Goal: Task Accomplishment & Management: Use online tool/utility

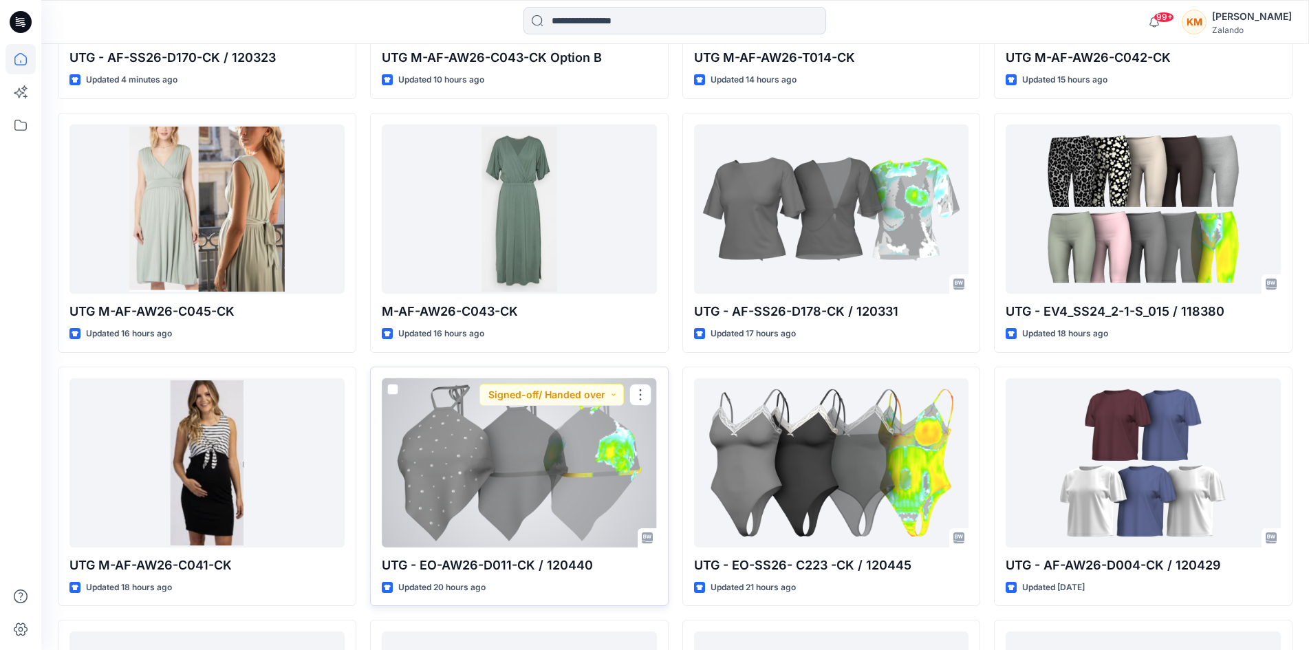
scroll to position [344, 0]
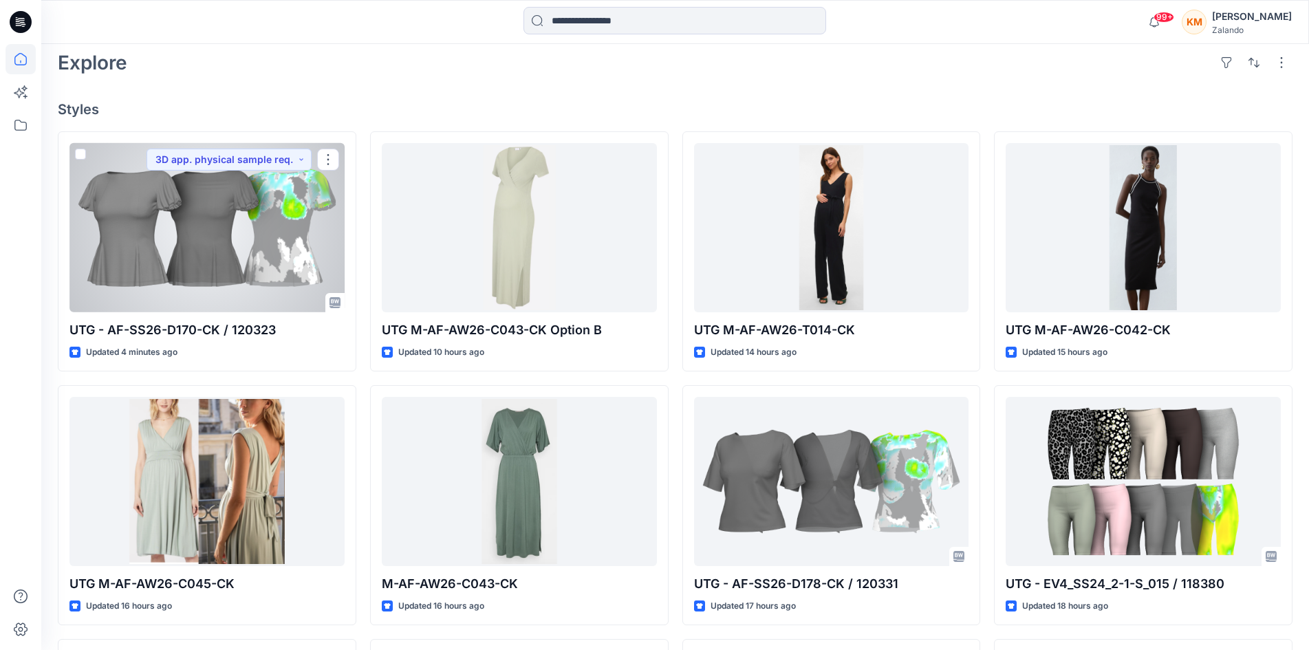
click at [290, 206] on div at bounding box center [206, 227] width 275 height 169
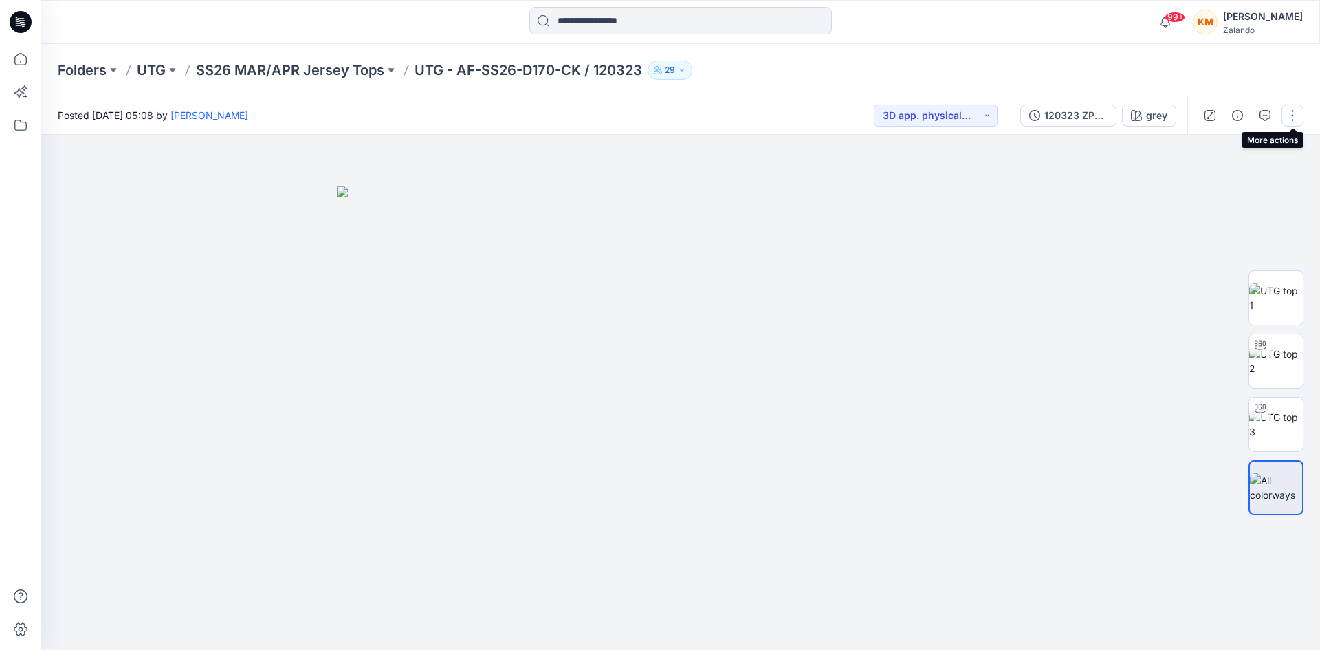
click at [1292, 113] on button "button" at bounding box center [1293, 116] width 22 height 22
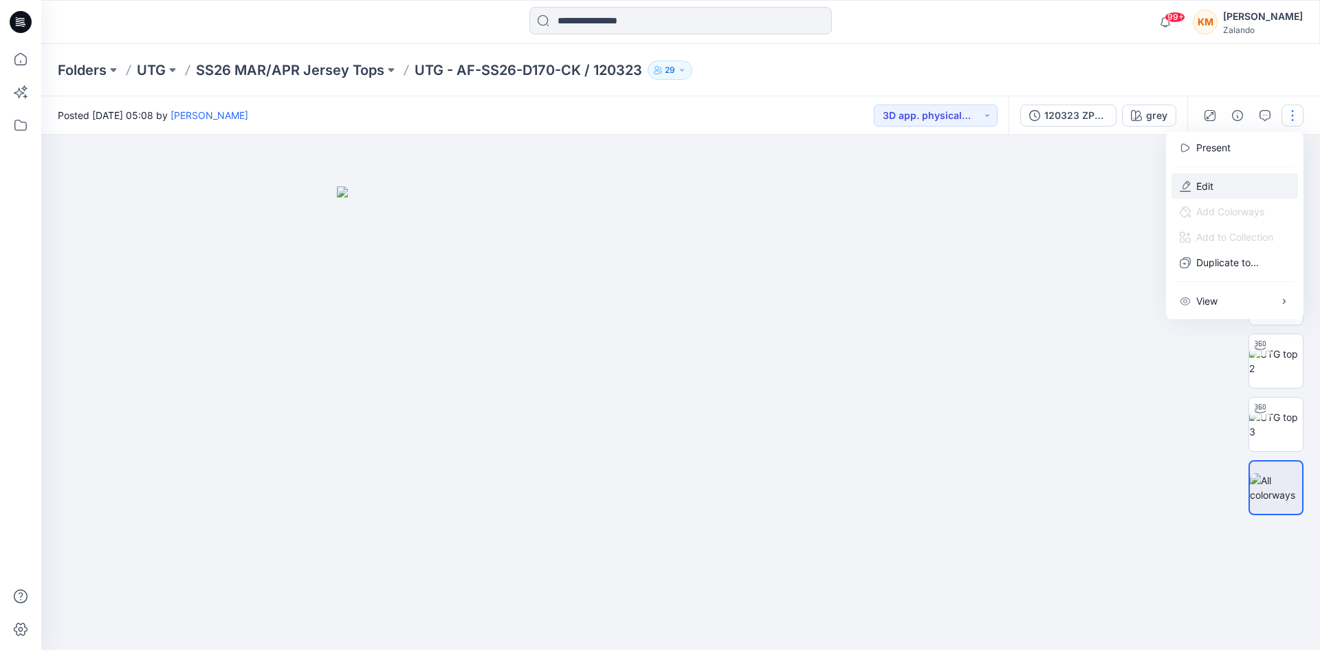
click at [1204, 185] on p "Edit" at bounding box center [1205, 186] width 17 height 14
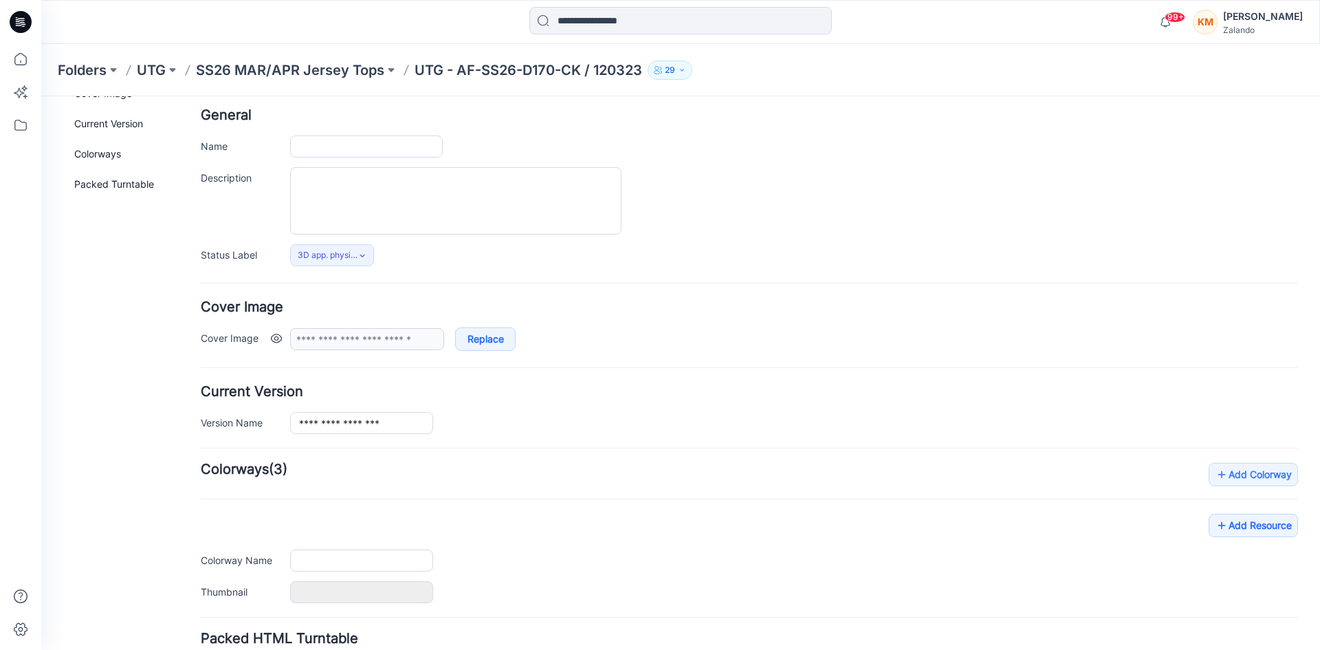
type input "**********"
type input "****"
type input "**********"
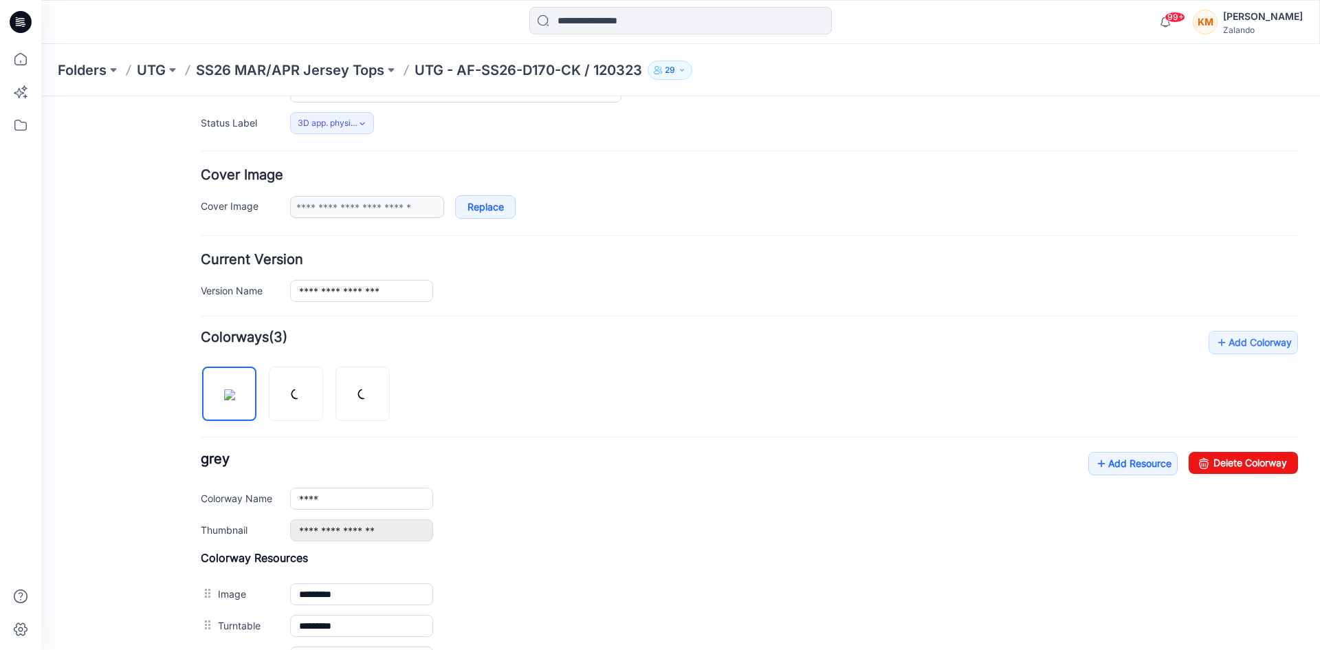
scroll to position [243, 0]
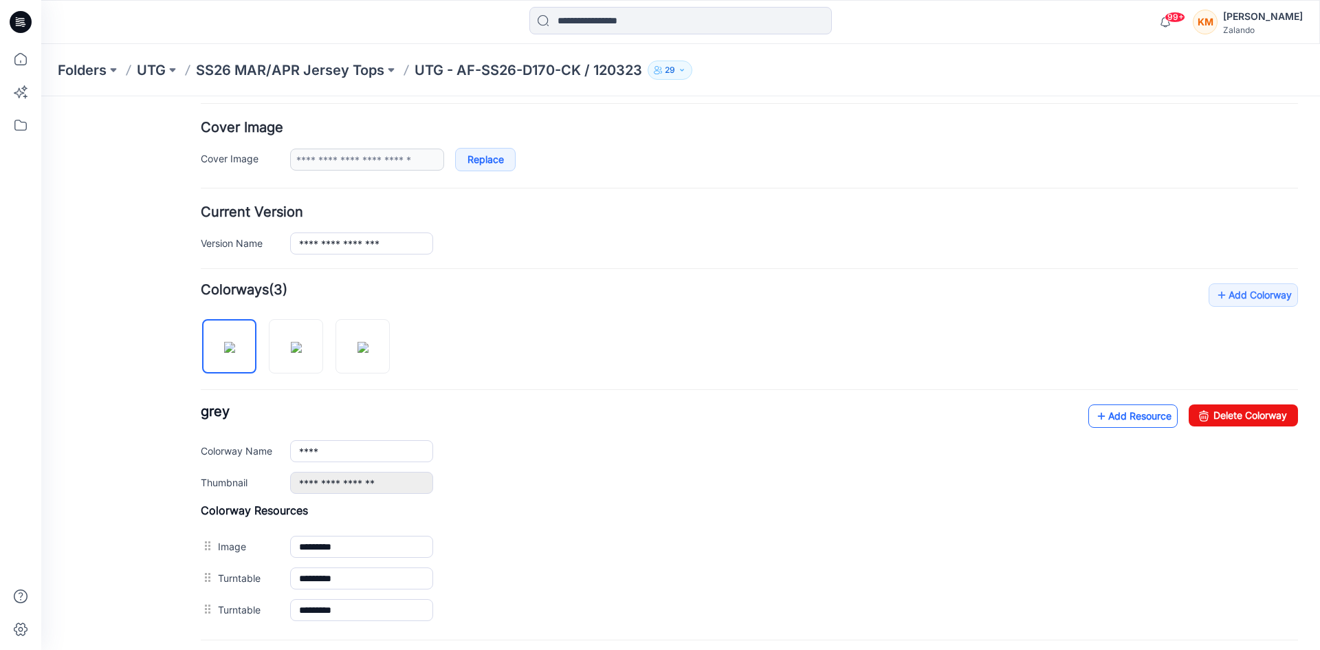
click at [1134, 414] on link "Add Resource" at bounding box center [1133, 415] width 89 height 23
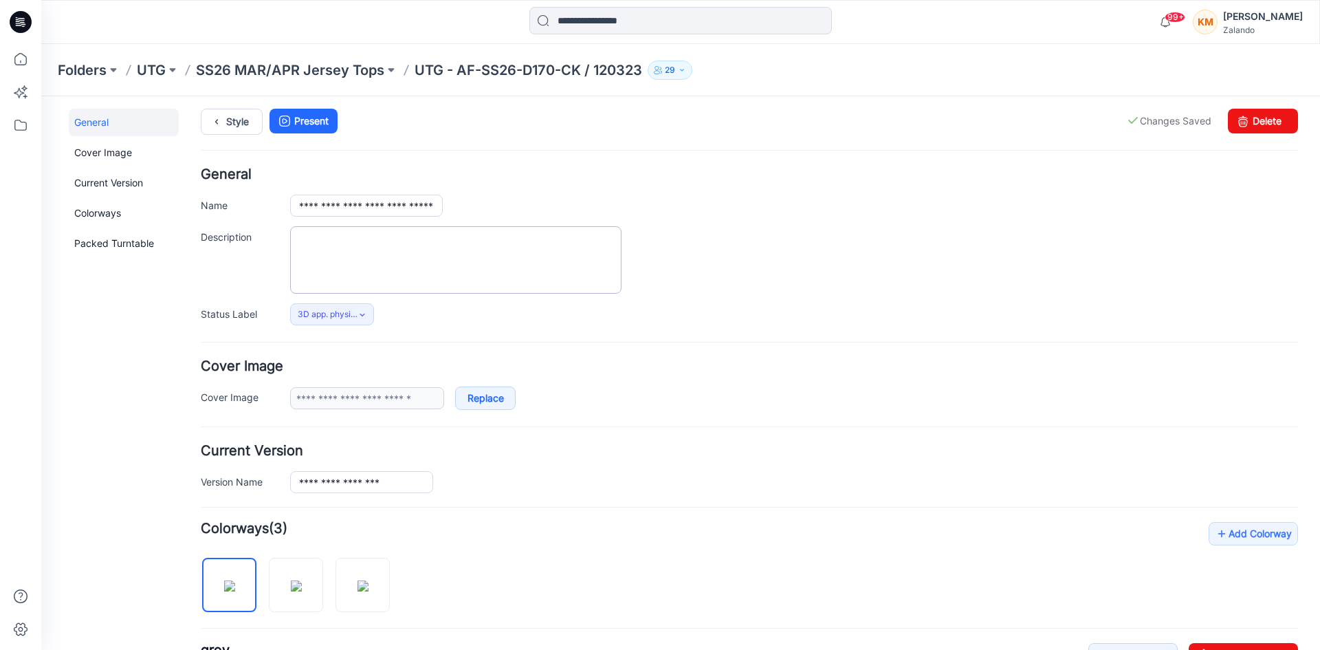
scroll to position [0, 0]
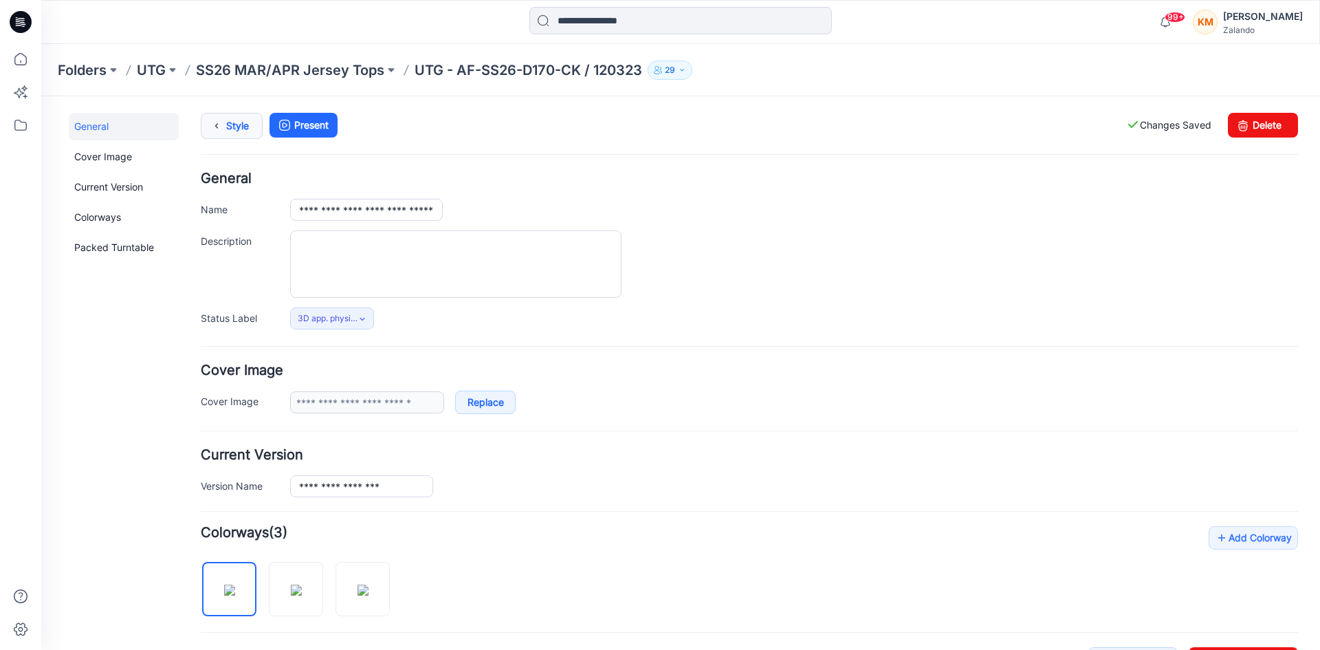
click at [237, 124] on link "Style" at bounding box center [232, 126] width 62 height 26
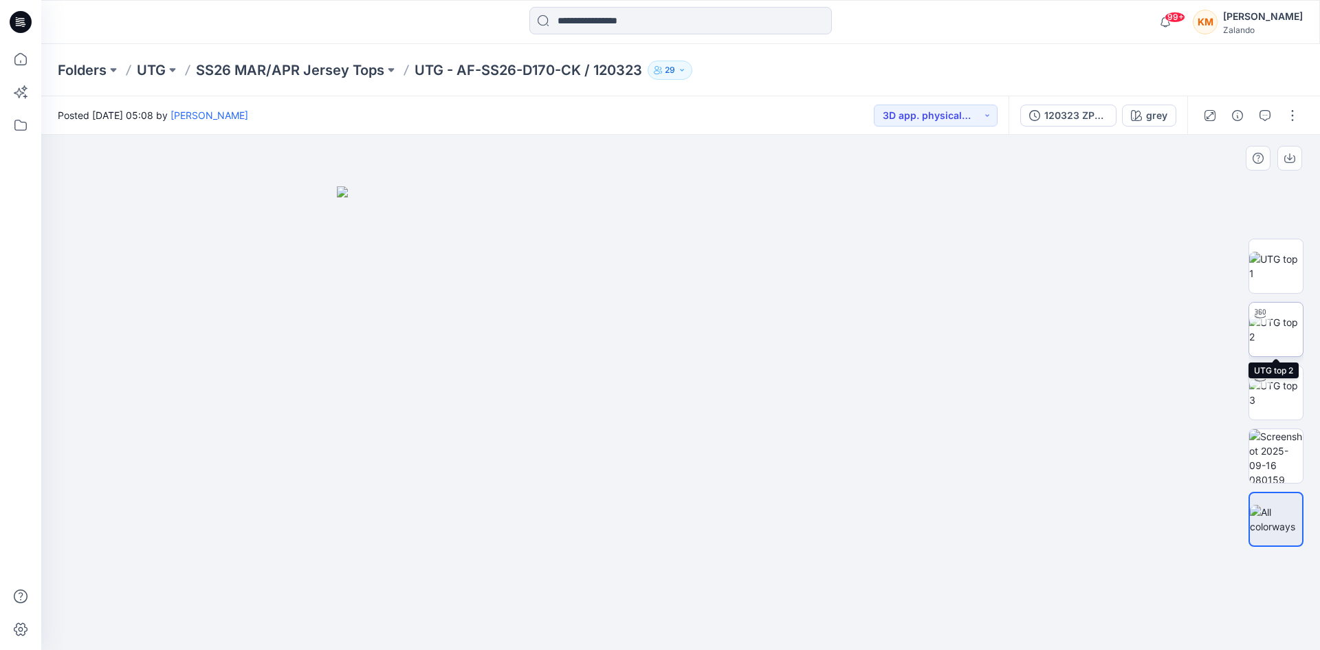
click at [1275, 328] on img at bounding box center [1276, 329] width 54 height 29
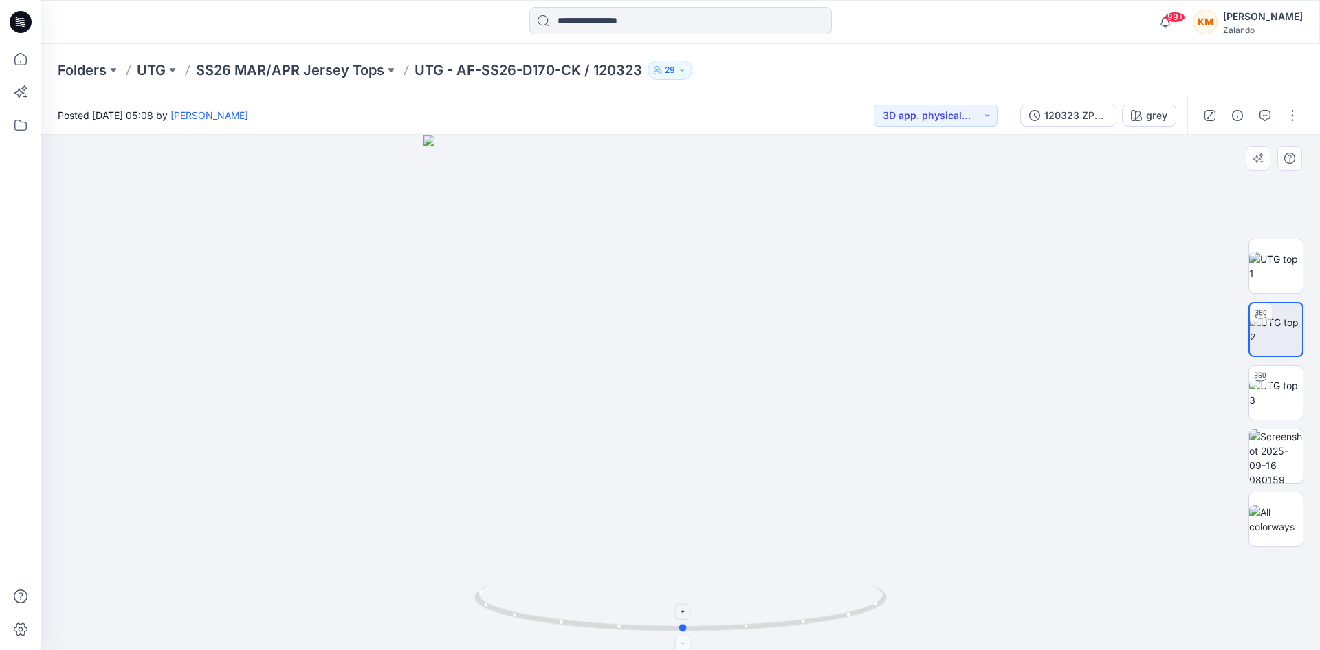
drag, startPoint x: 796, startPoint y: 624, endPoint x: 799, endPoint y: 618, distance: 7.4
click at [799, 618] on icon at bounding box center [682, 609] width 416 height 52
click at [1292, 113] on button "button" at bounding box center [1293, 116] width 22 height 22
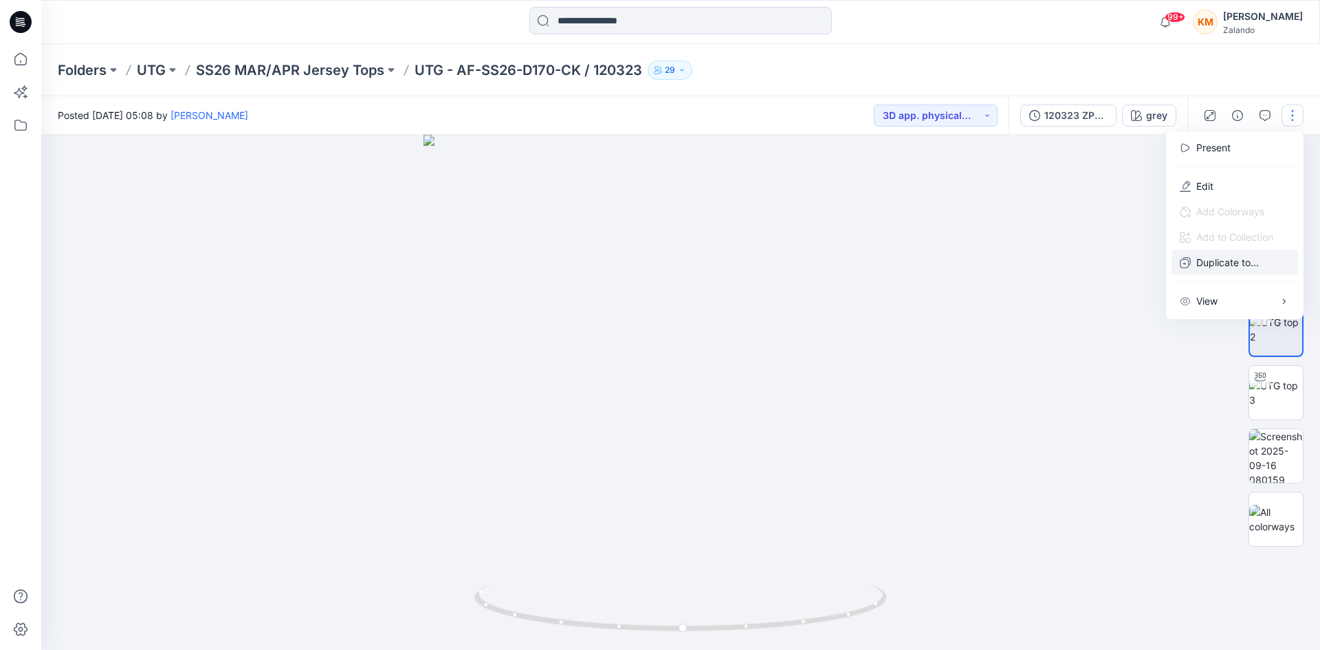
click at [1228, 264] on p "Duplicate to..." at bounding box center [1228, 262] width 63 height 14
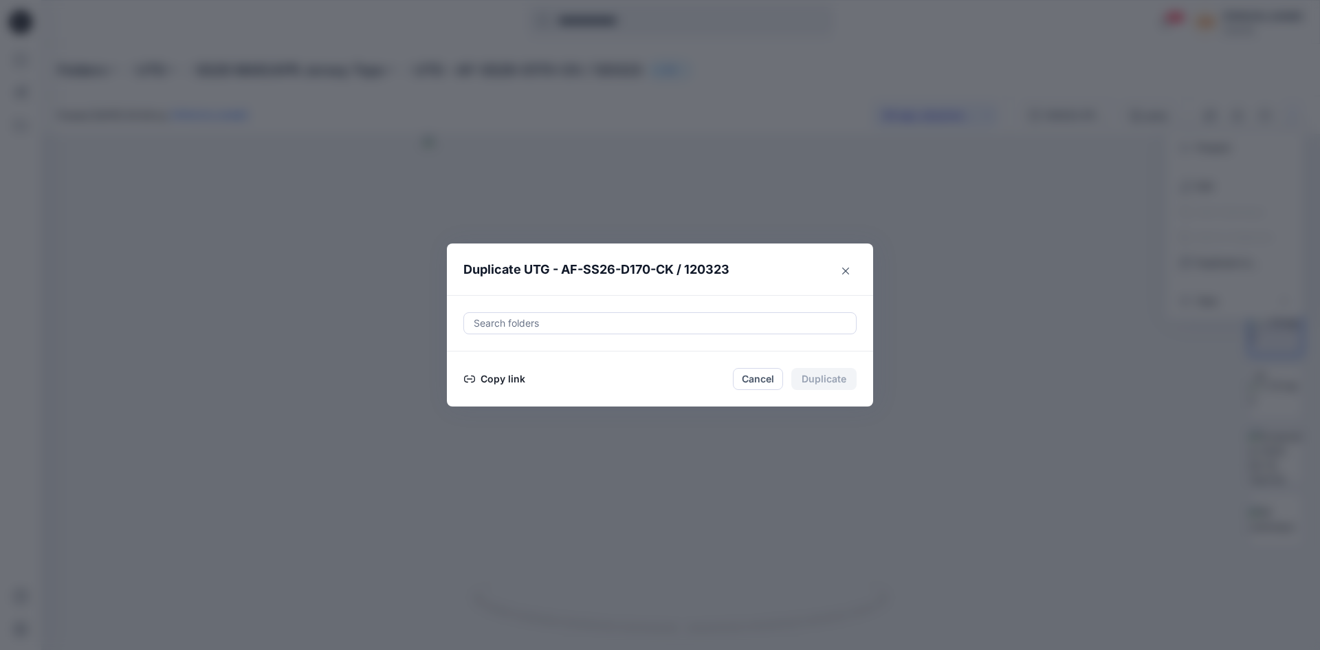
click at [503, 375] on button "Copy link" at bounding box center [494, 379] width 63 height 17
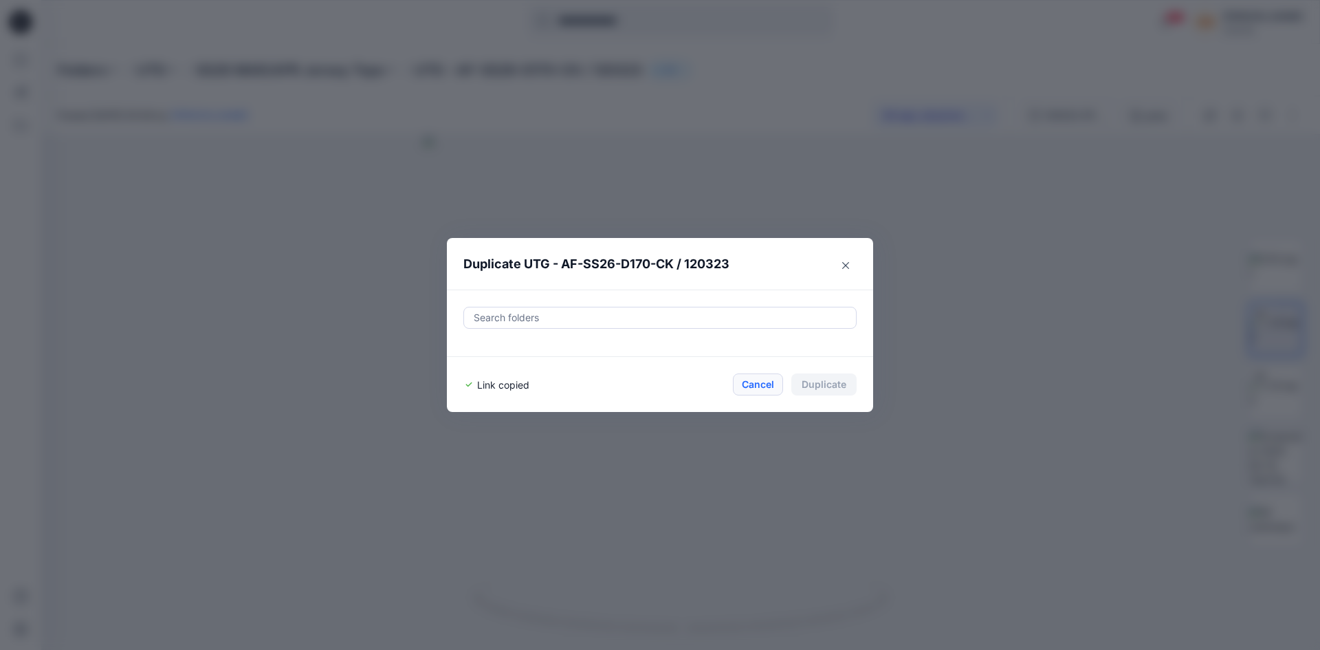
click at [755, 386] on button "Cancel" at bounding box center [758, 384] width 50 height 22
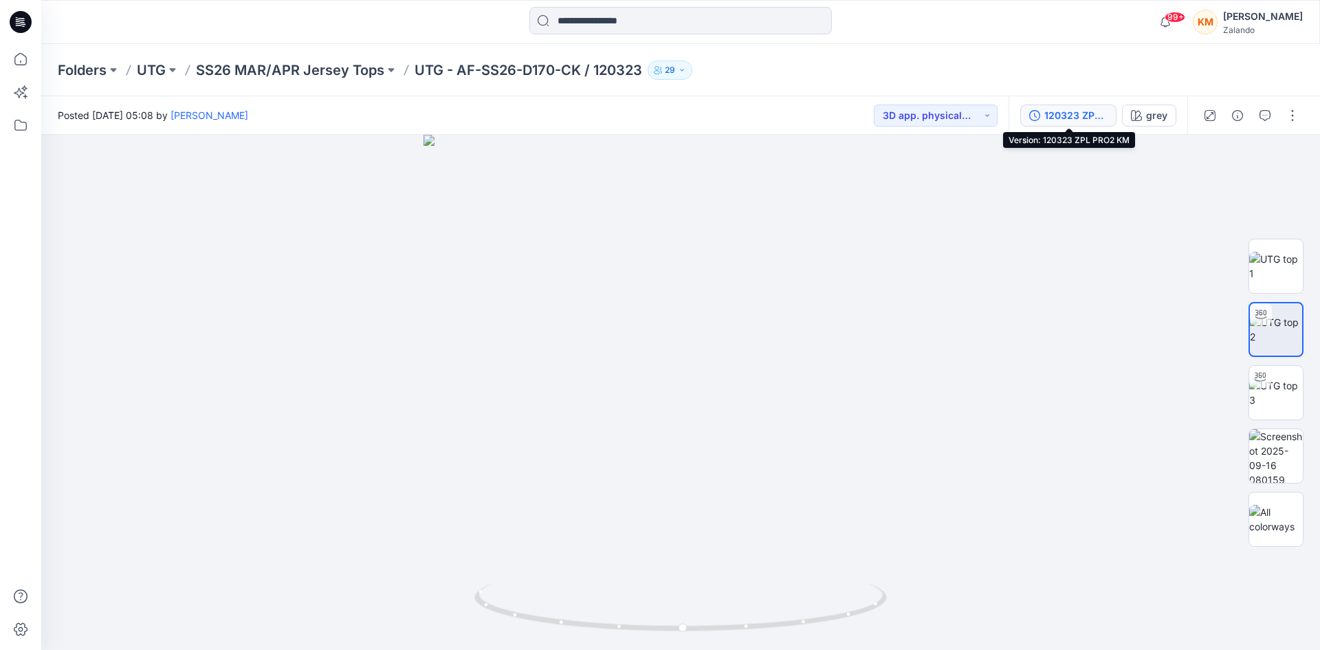
click at [1073, 114] on div "120323 ZPL PRO2 KM" at bounding box center [1076, 115] width 63 height 15
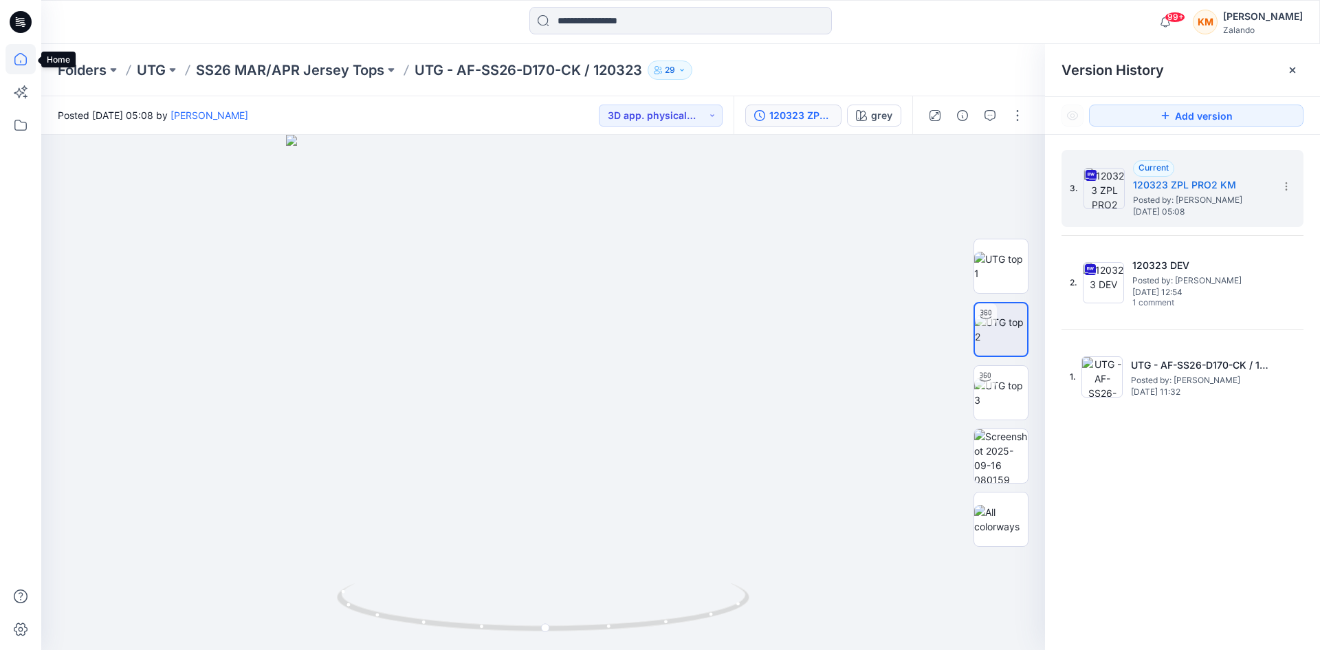
click at [18, 61] on icon at bounding box center [21, 59] width 30 height 30
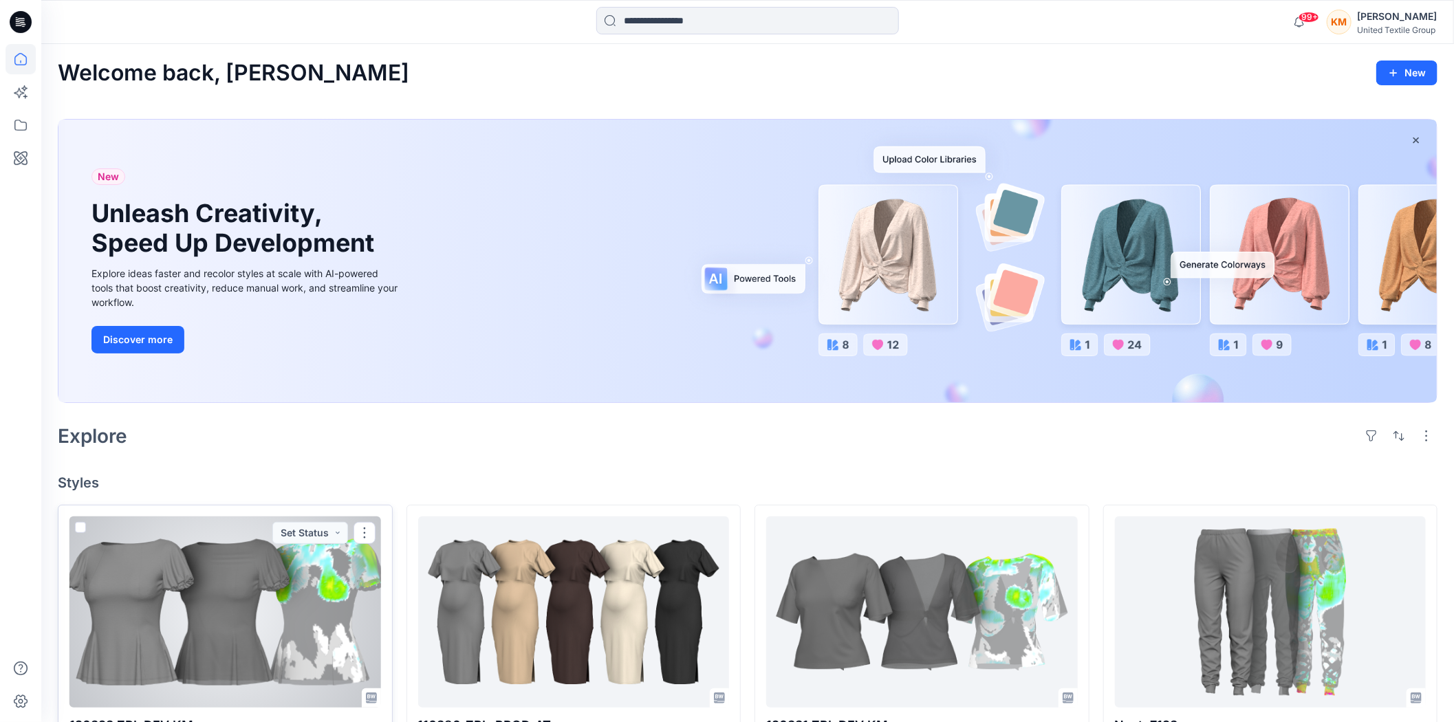
click at [315, 574] on div at bounding box center [225, 611] width 312 height 191
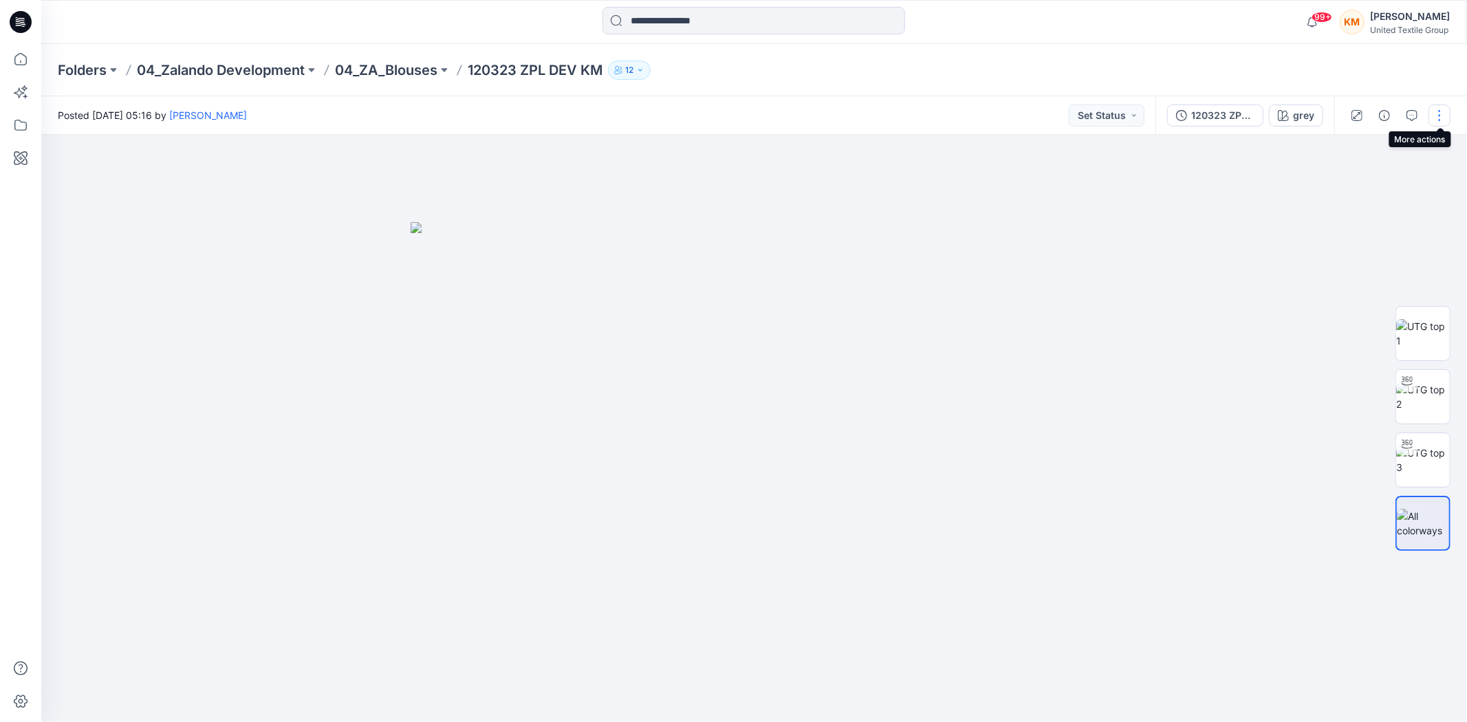
click at [1437, 118] on button "button" at bounding box center [1439, 116] width 22 height 22
click at [1337, 190] on p "Edit" at bounding box center [1339, 185] width 17 height 14
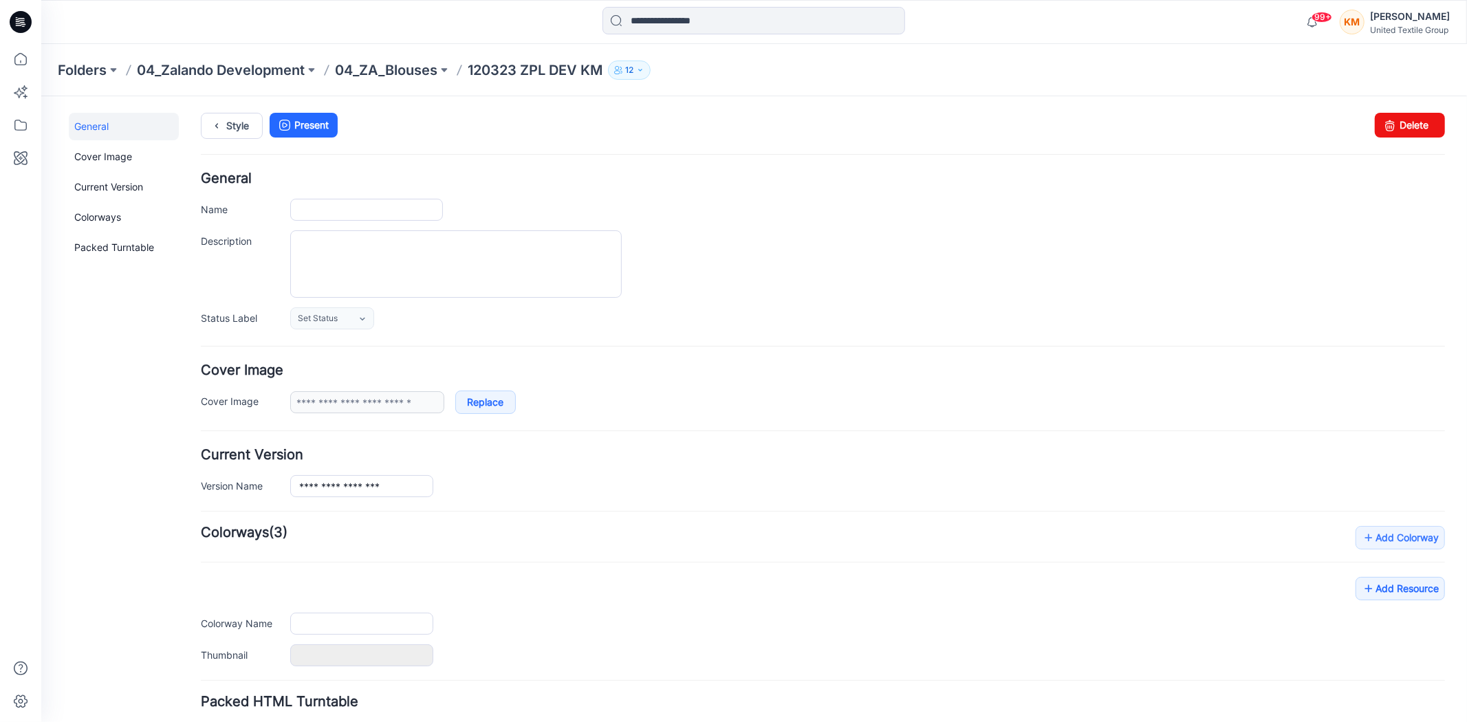
type input "**********"
type input "****"
type input "**********"
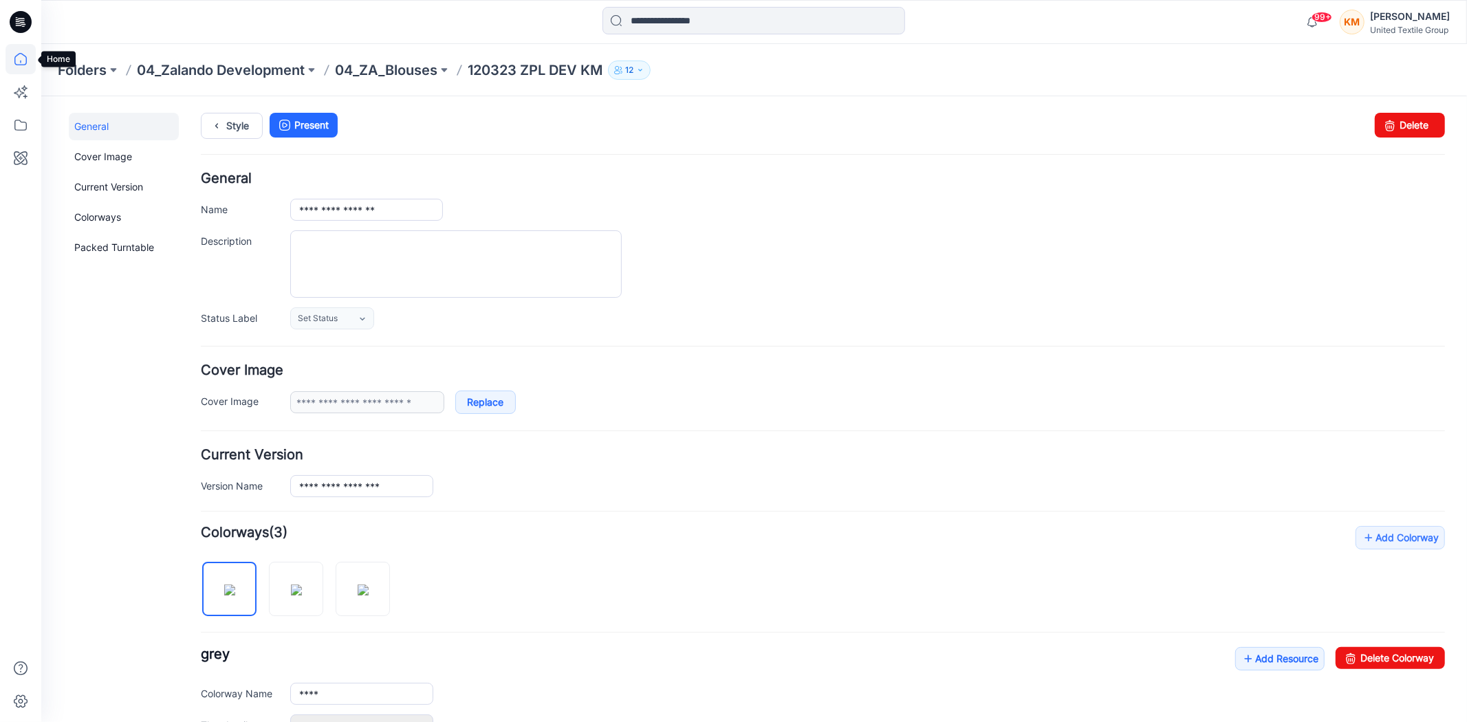
click at [19, 58] on icon at bounding box center [21, 59] width 30 height 30
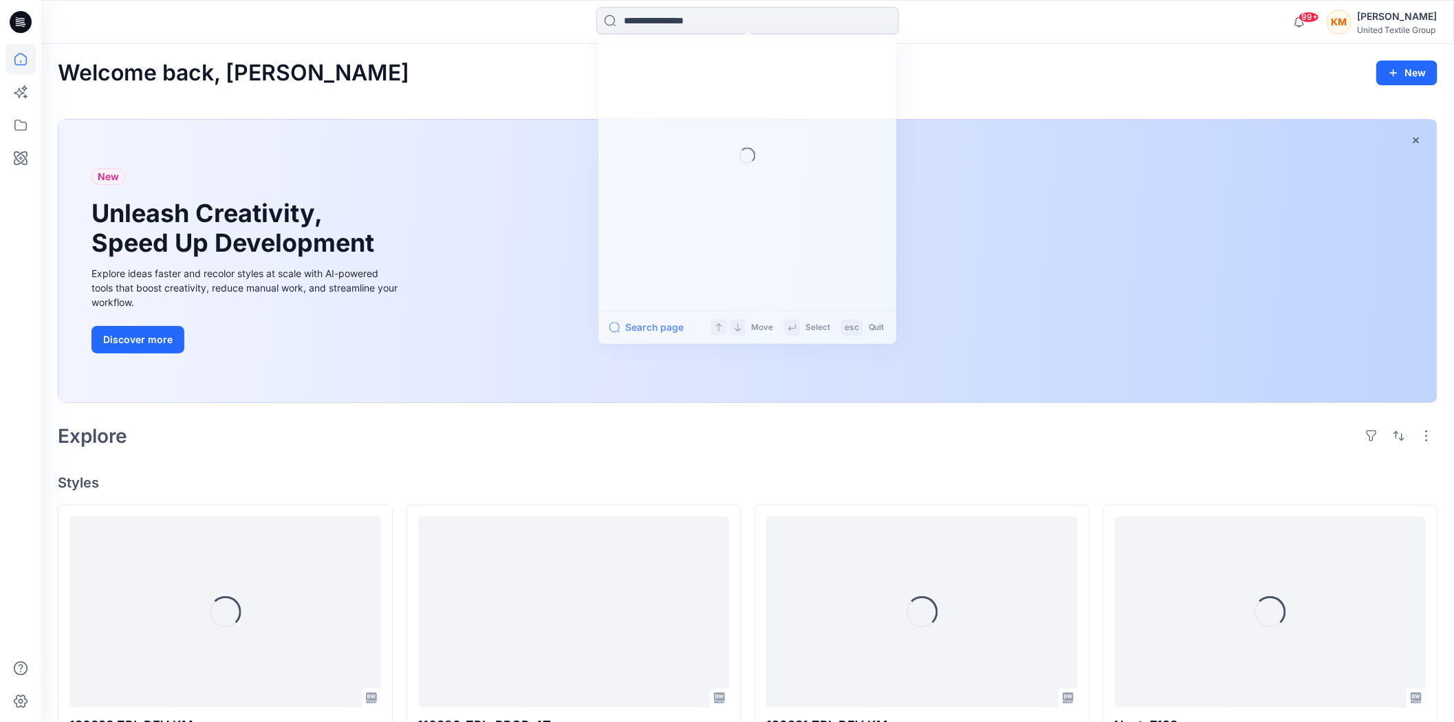
click at [686, 23] on input at bounding box center [747, 21] width 303 height 28
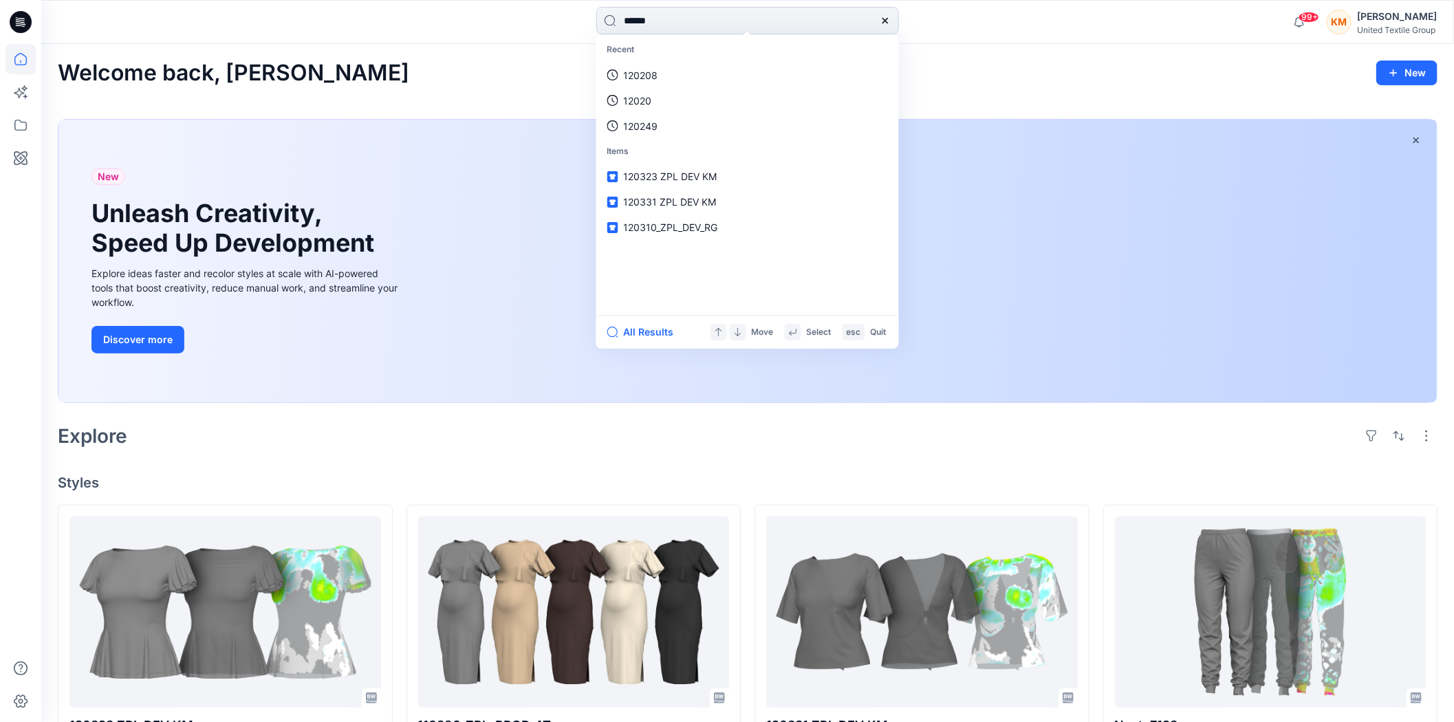
type input "******"
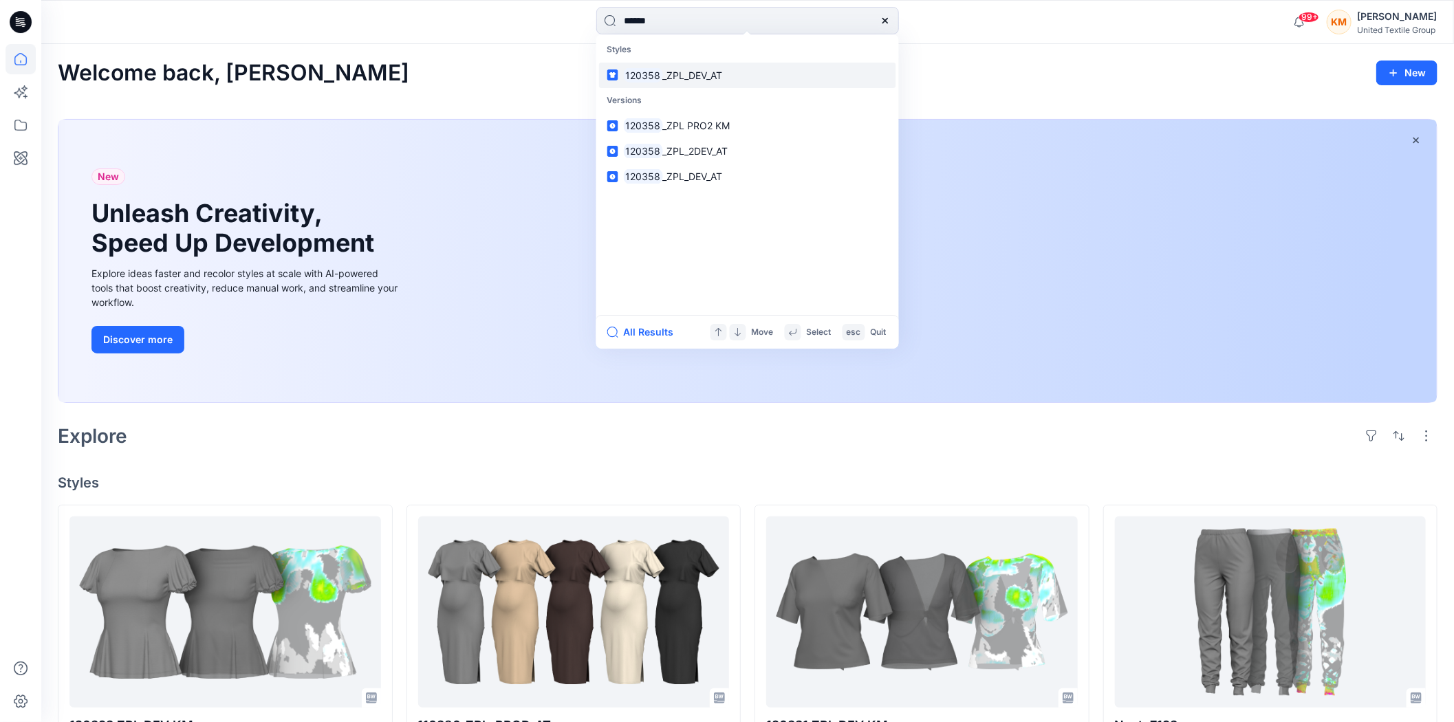
click at [664, 78] on span "_ZPL_DEV_AT" at bounding box center [692, 75] width 60 height 12
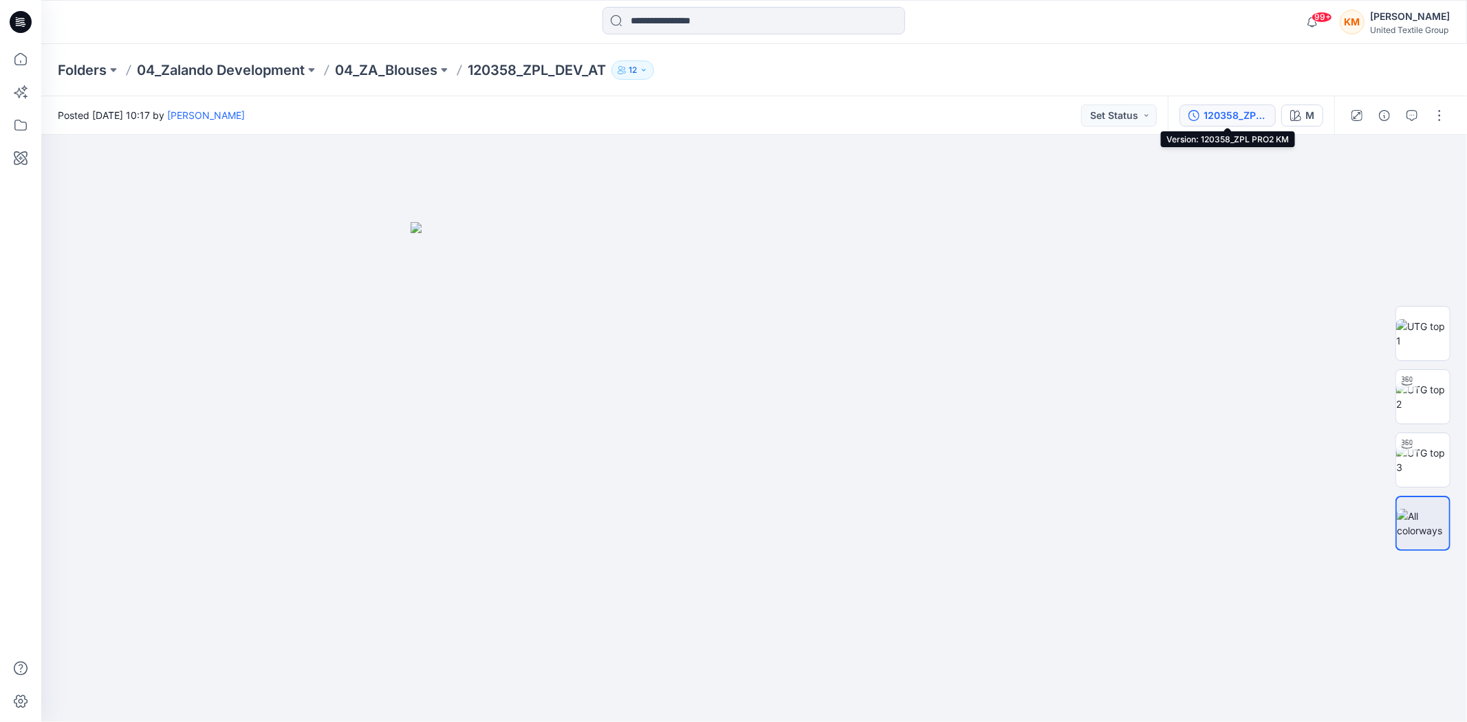
click at [1221, 113] on div "120358_ZPL PRO2 KM" at bounding box center [1234, 115] width 63 height 15
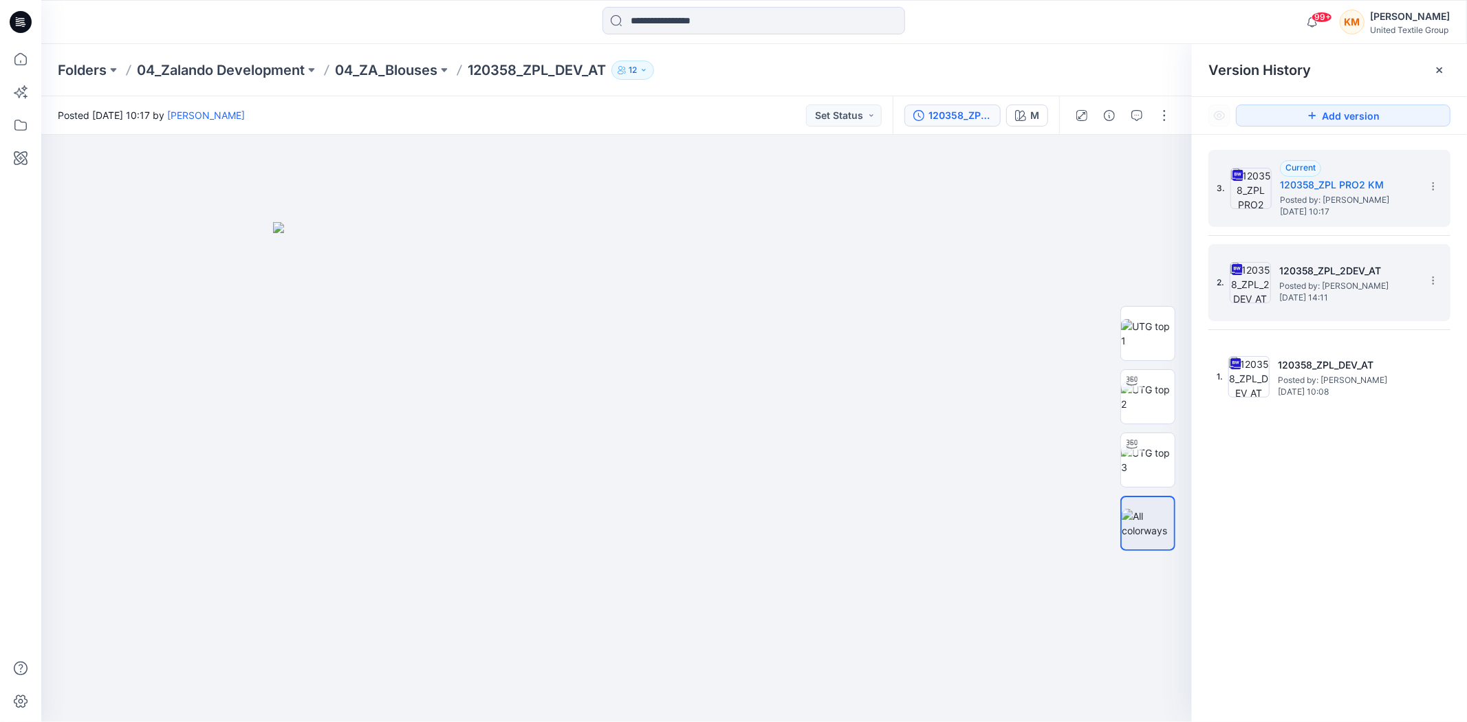
click at [1322, 284] on span "Posted by: [PERSON_NAME]" at bounding box center [1348, 286] width 138 height 14
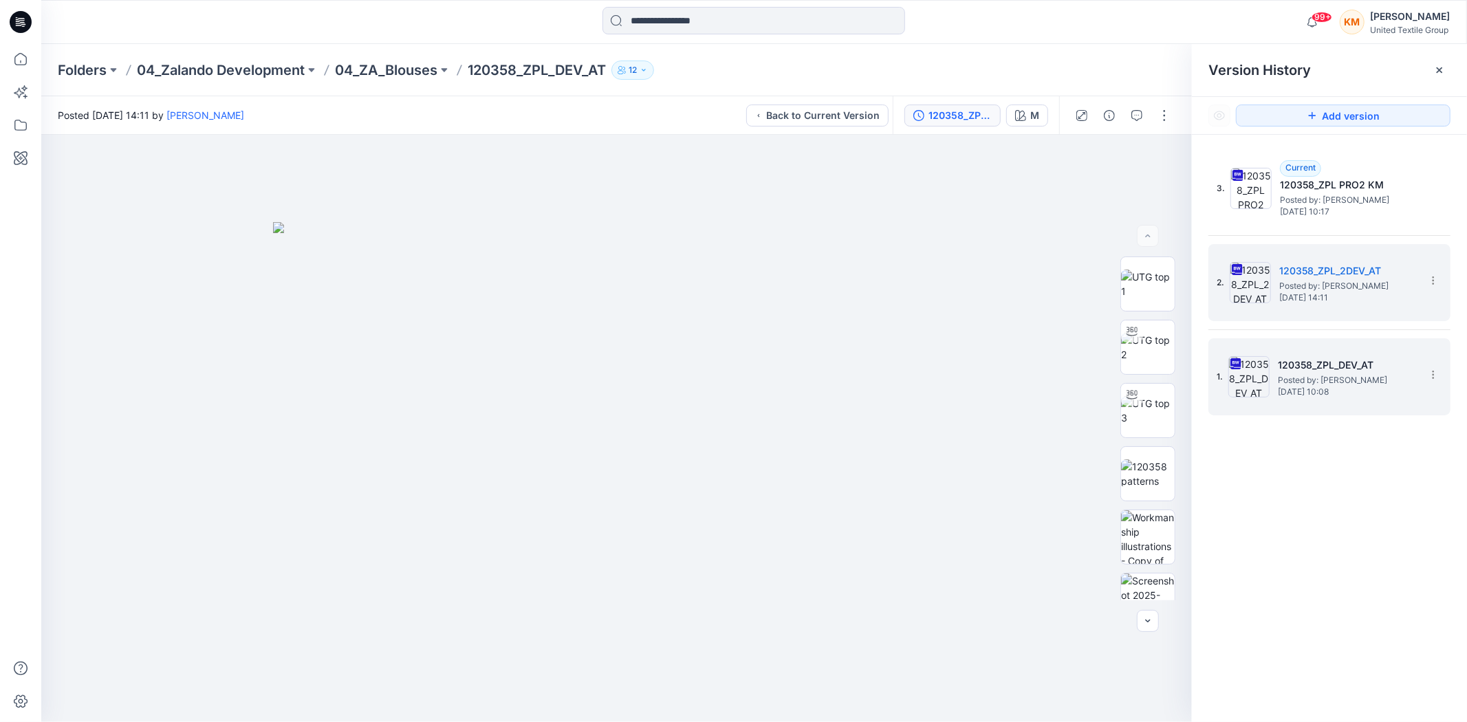
click at [1304, 382] on span "Posted by: [PERSON_NAME]" at bounding box center [1347, 380] width 138 height 14
click at [1310, 277] on h5 "120358_ZPL_2DEV_AT" at bounding box center [1348, 271] width 138 height 17
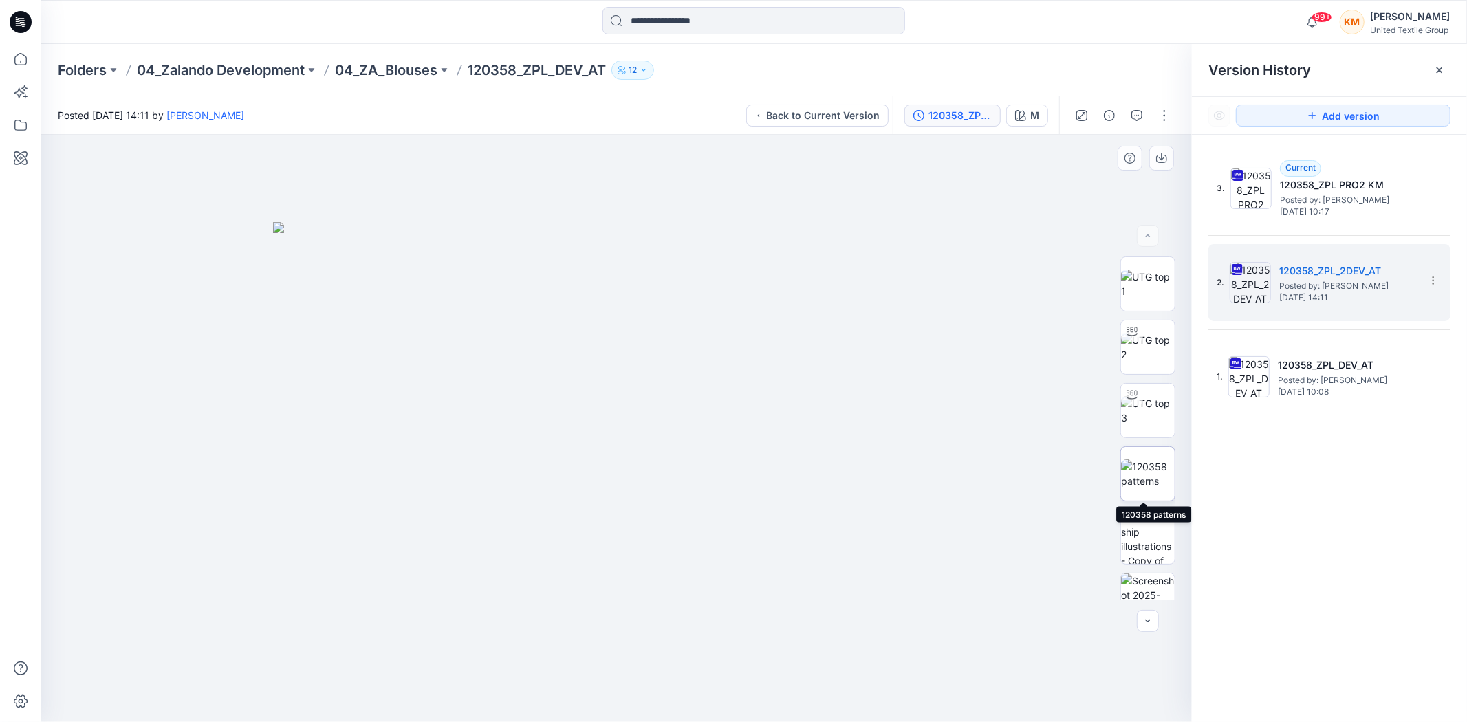
click at [1145, 465] on img at bounding box center [1148, 473] width 54 height 29
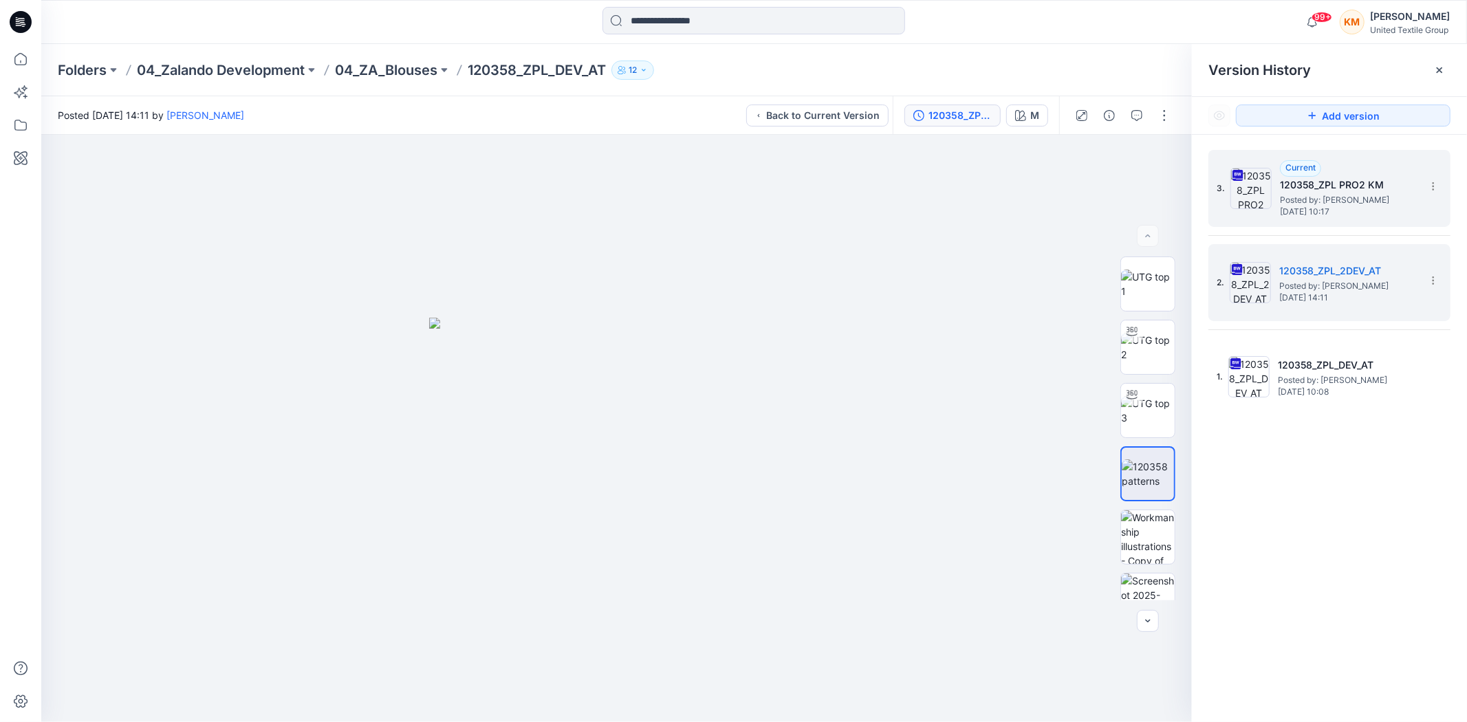
click at [1351, 195] on span "Posted by: [PERSON_NAME]" at bounding box center [1349, 200] width 138 height 14
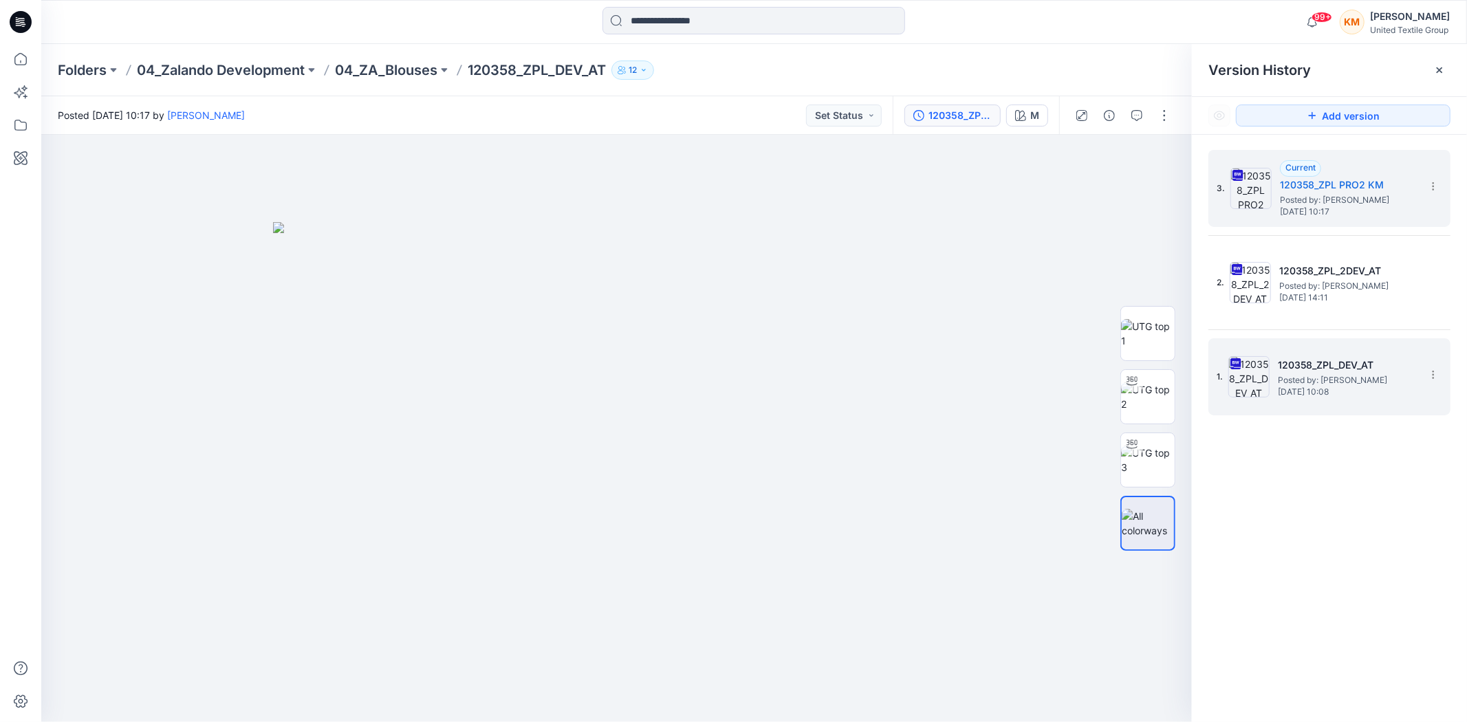
click at [1281, 373] on span "Posted by: [PERSON_NAME]" at bounding box center [1347, 380] width 138 height 14
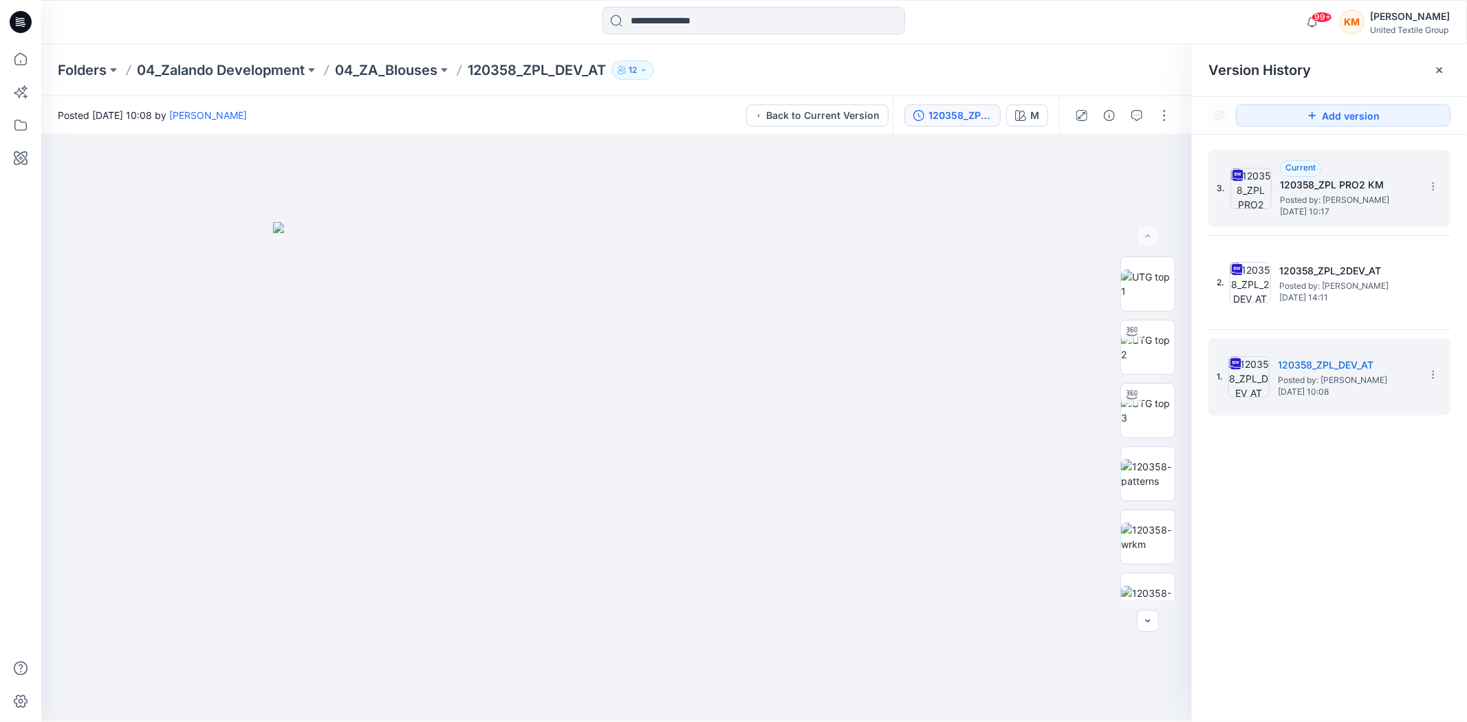
click at [1360, 202] on span "Posted by: [PERSON_NAME]" at bounding box center [1349, 200] width 138 height 14
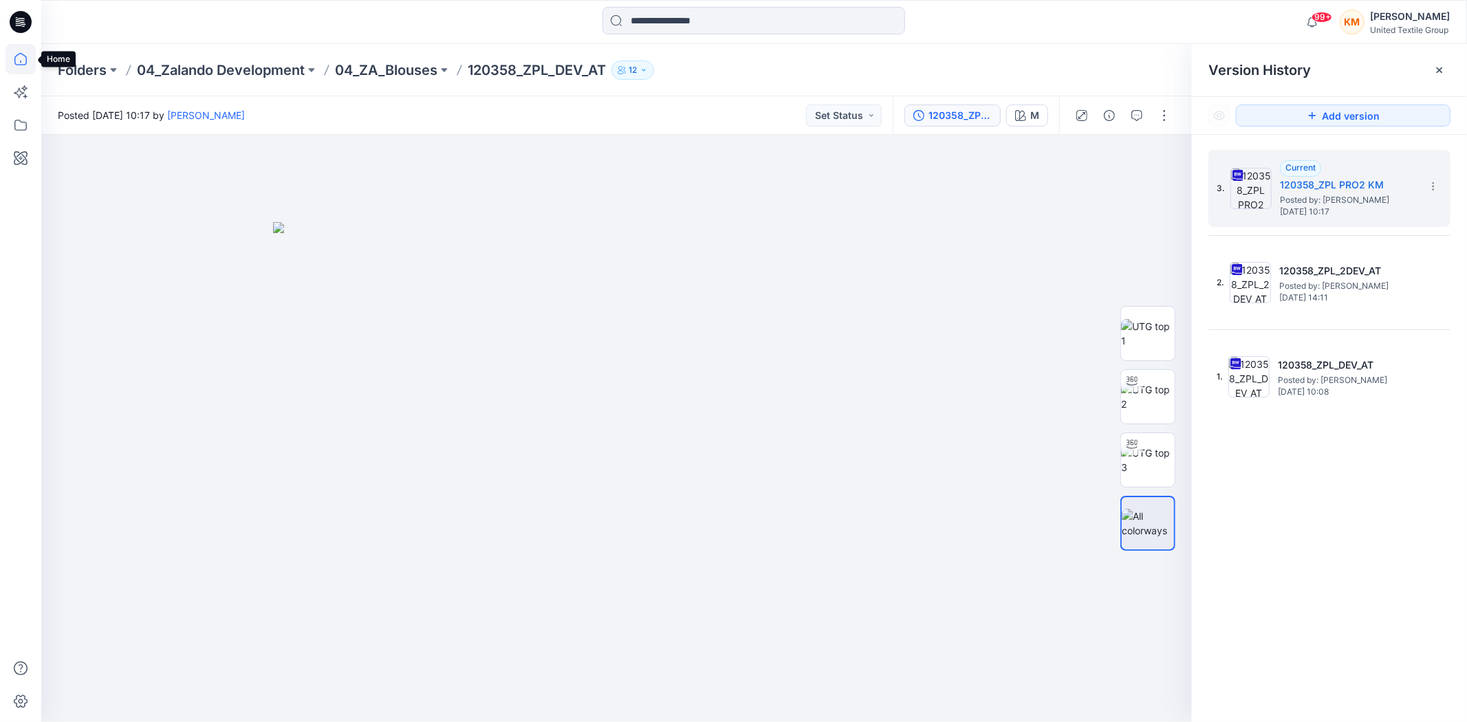
click at [16, 58] on icon at bounding box center [21, 59] width 30 height 30
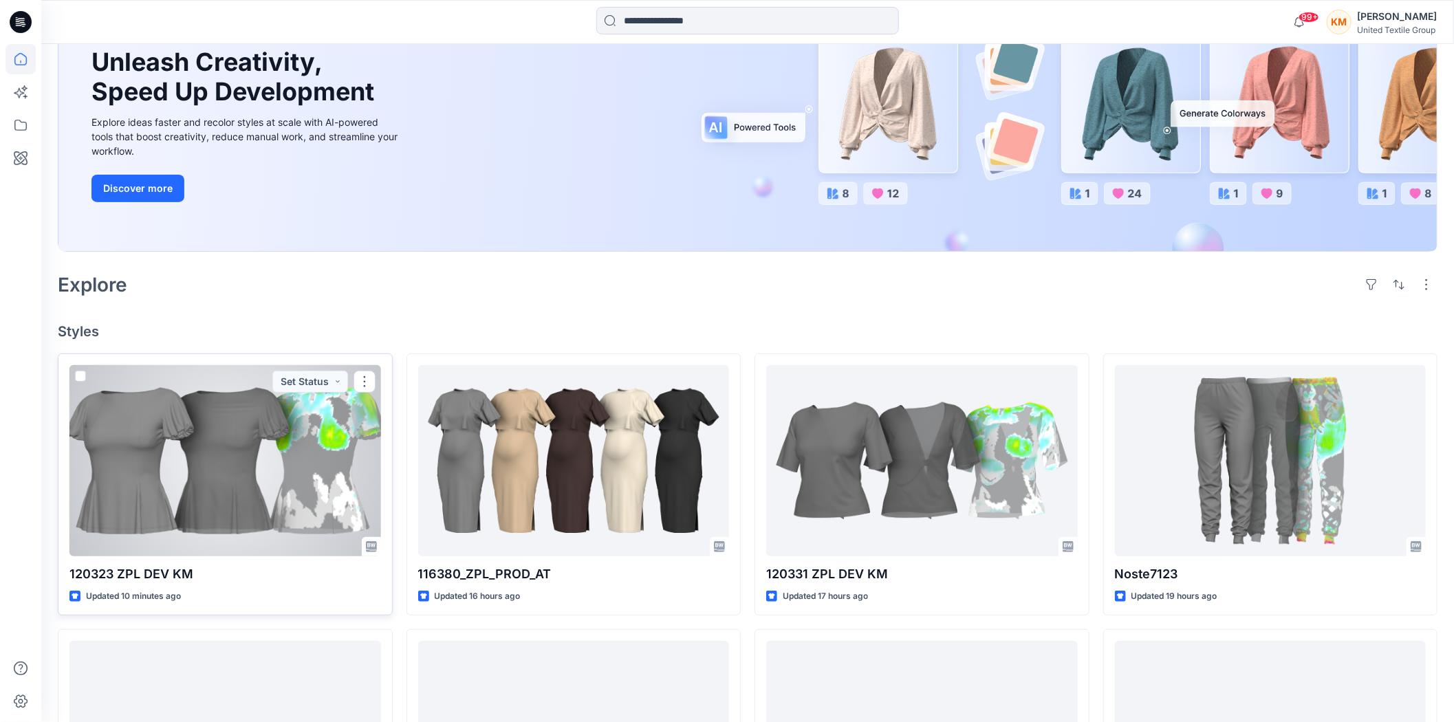
scroll to position [153, 0]
click at [360, 375] on button "button" at bounding box center [364, 380] width 22 height 22
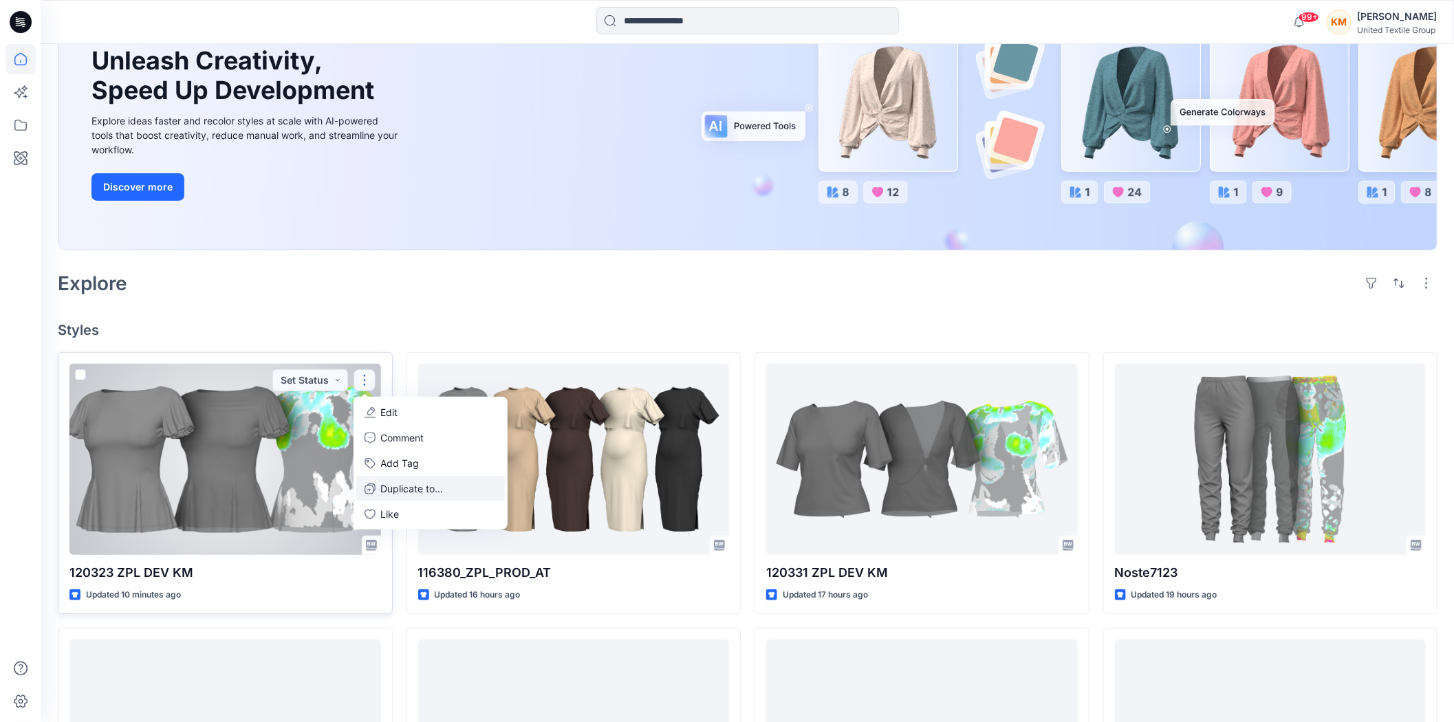
click at [394, 496] on p "Duplicate to..." at bounding box center [412, 488] width 63 height 14
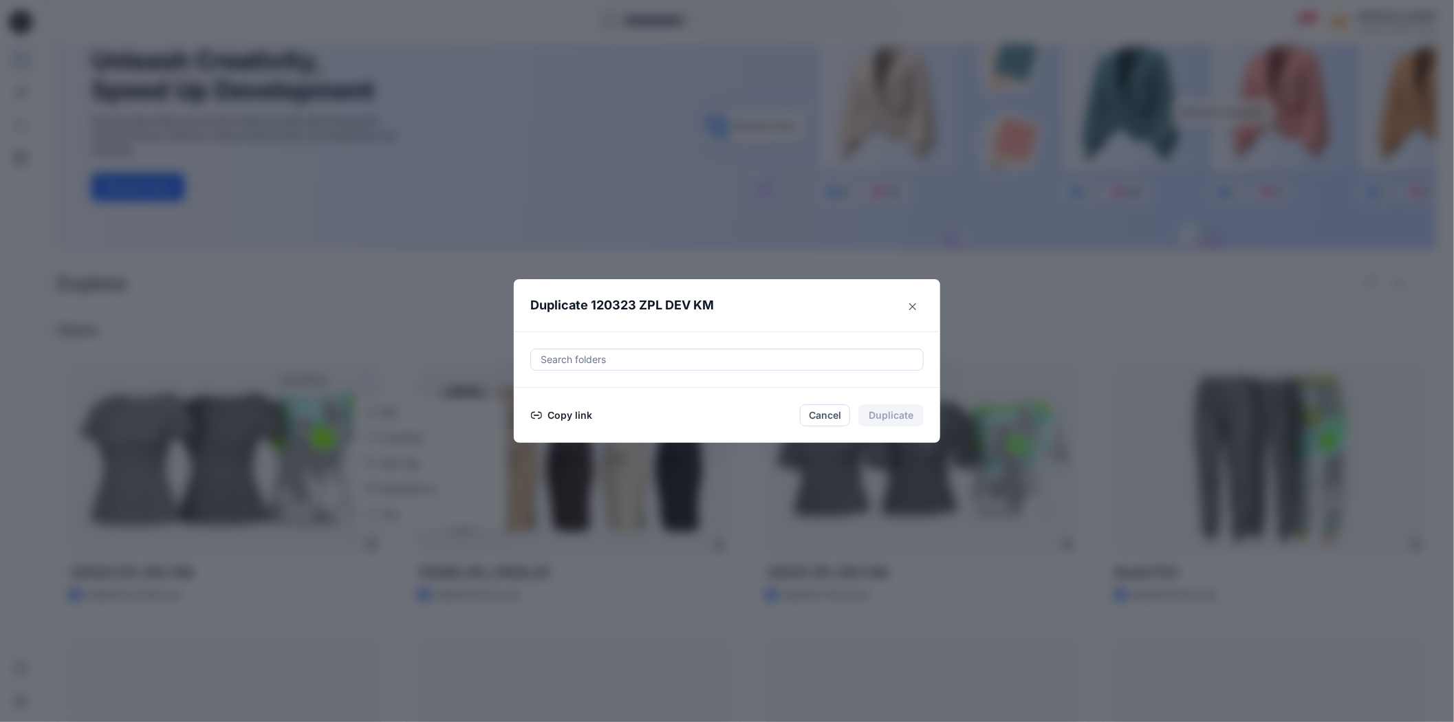
click at [563, 416] on button "Copy link" at bounding box center [561, 415] width 63 height 17
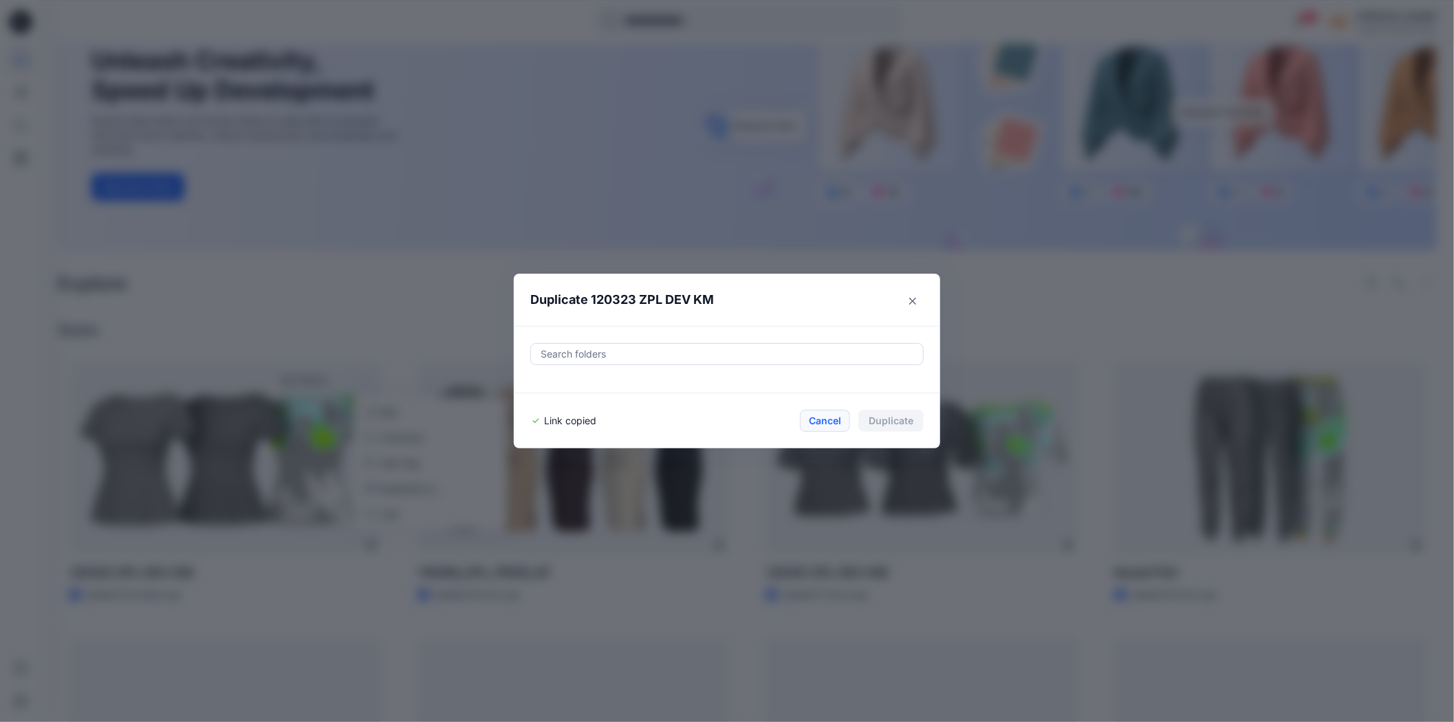
click at [832, 417] on button "Cancel" at bounding box center [825, 421] width 50 height 22
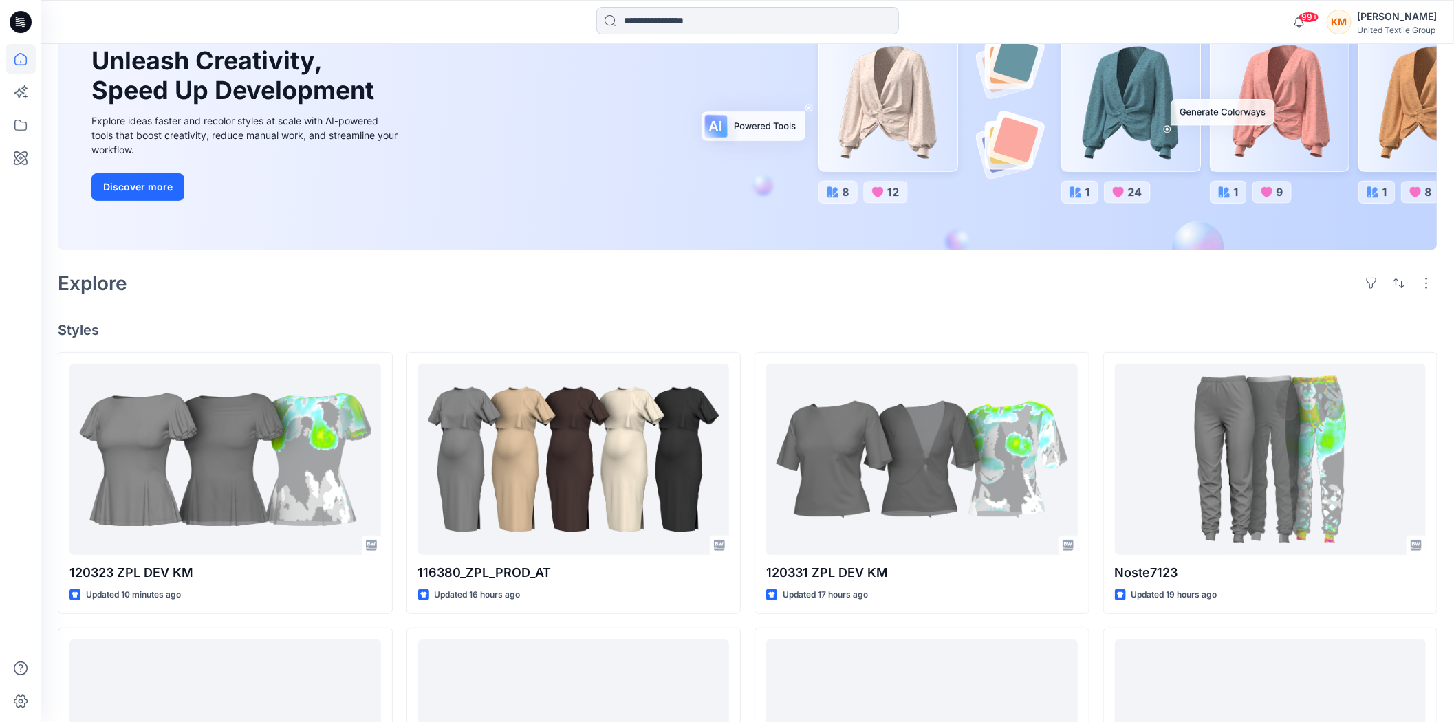
click at [620, 18] on input at bounding box center [747, 21] width 303 height 28
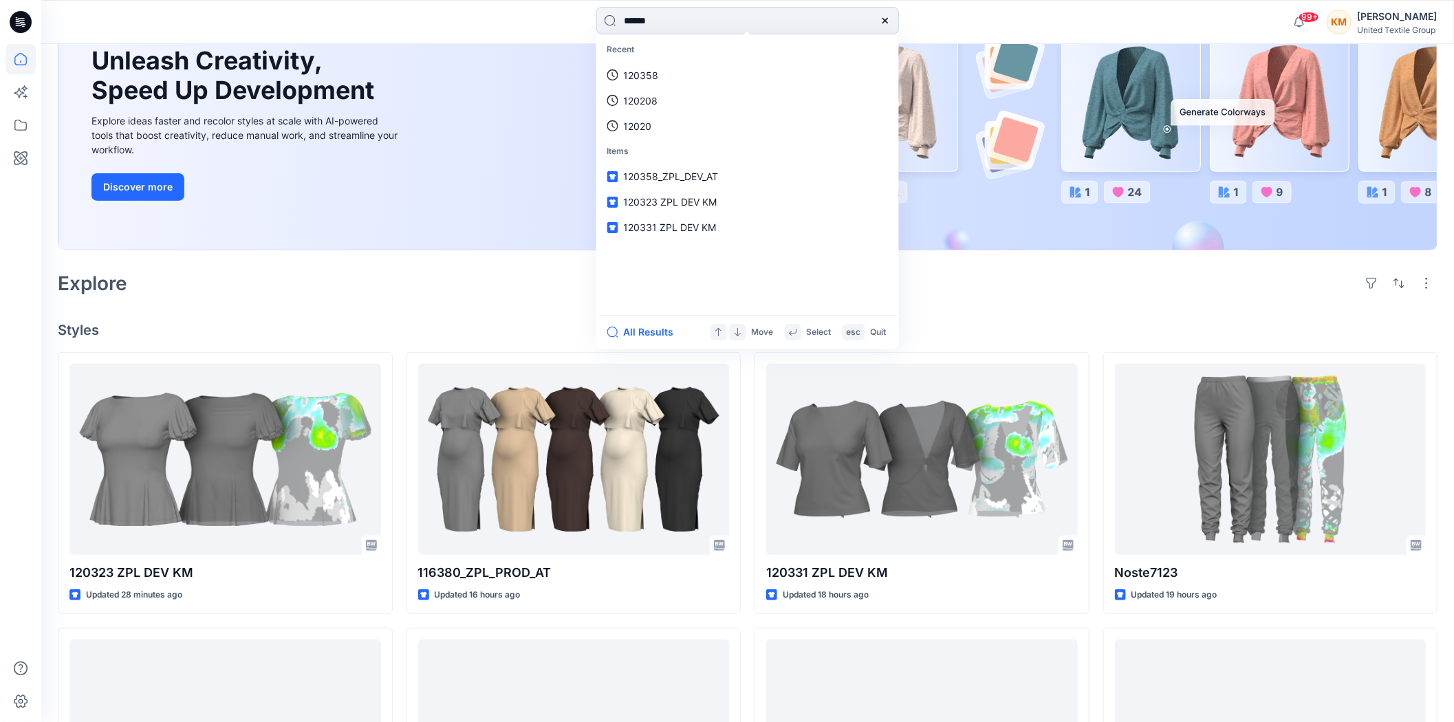
type input "******"
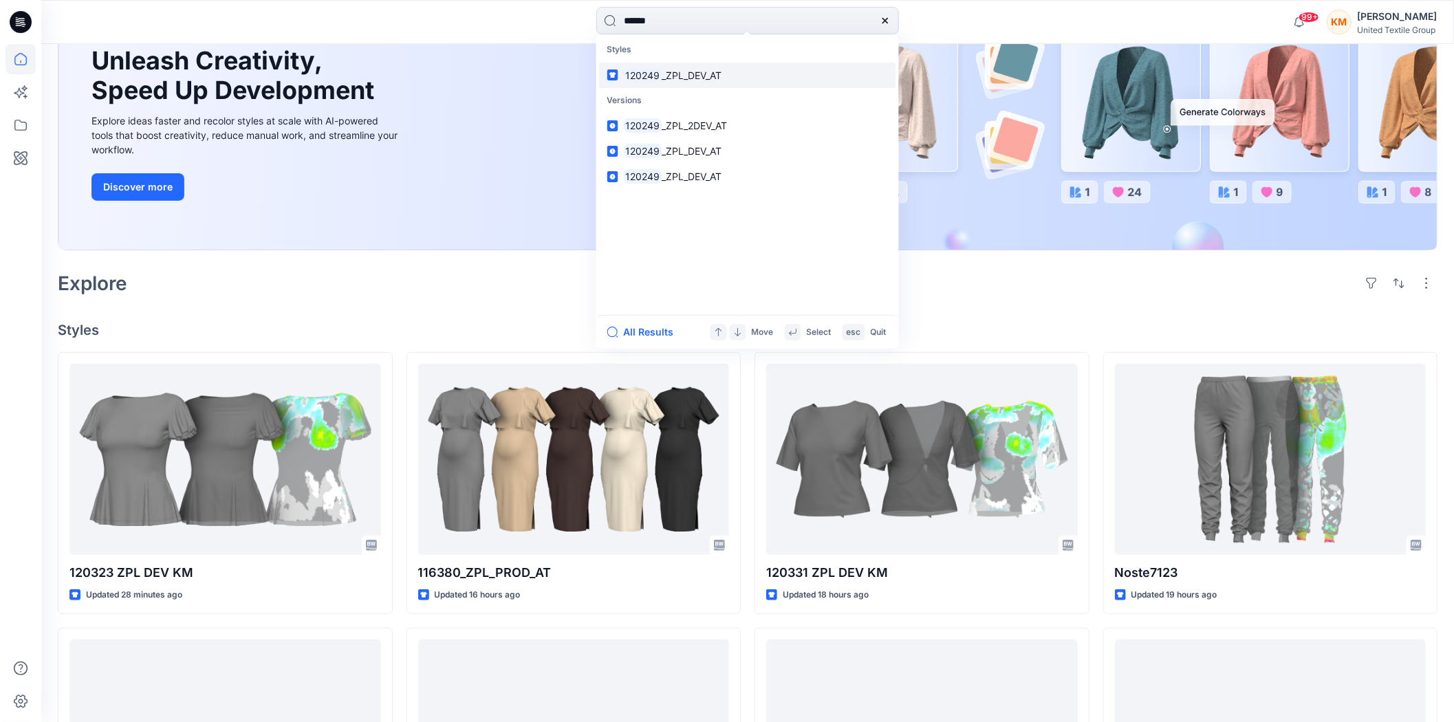
click at [682, 77] on span "_ZPL_DEV_AT" at bounding box center [692, 75] width 60 height 12
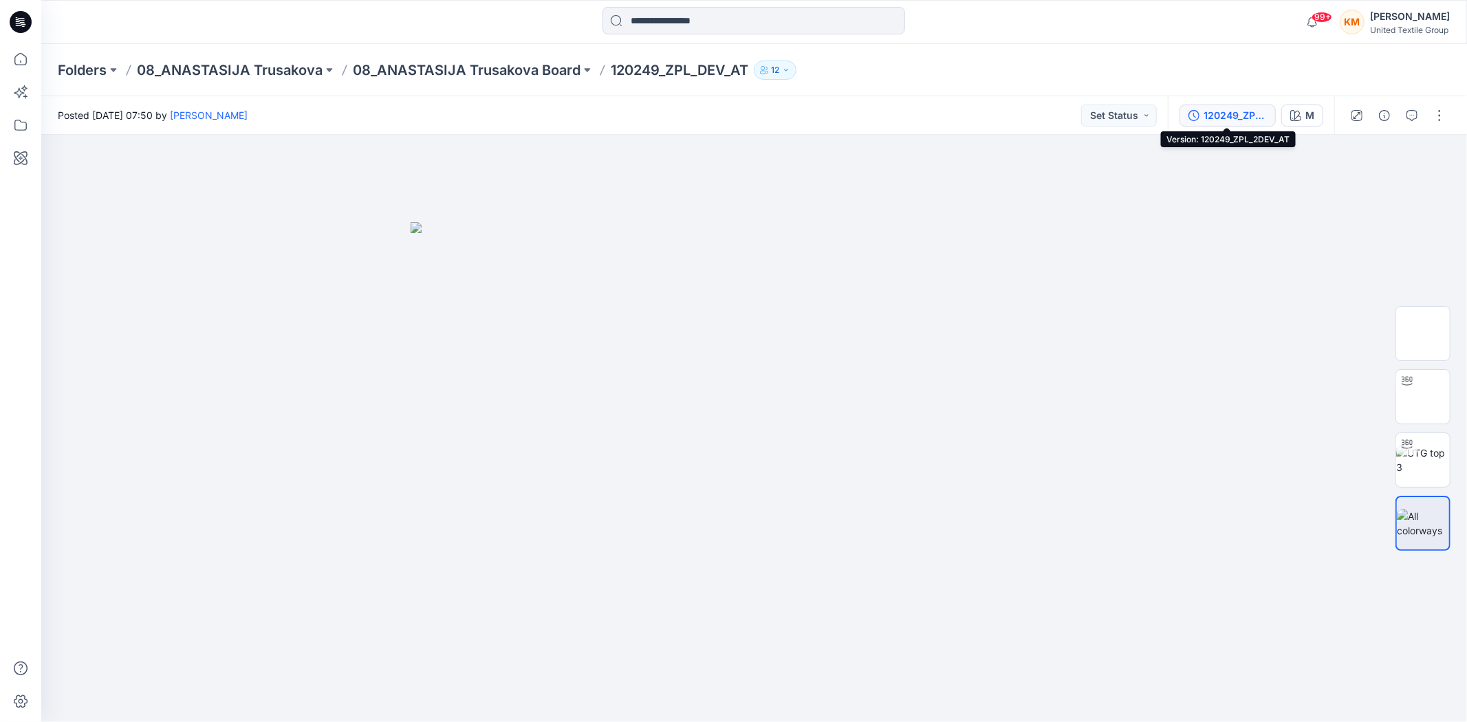
click at [1245, 117] on div "120249_ZPL_2DEV_AT" at bounding box center [1234, 115] width 63 height 15
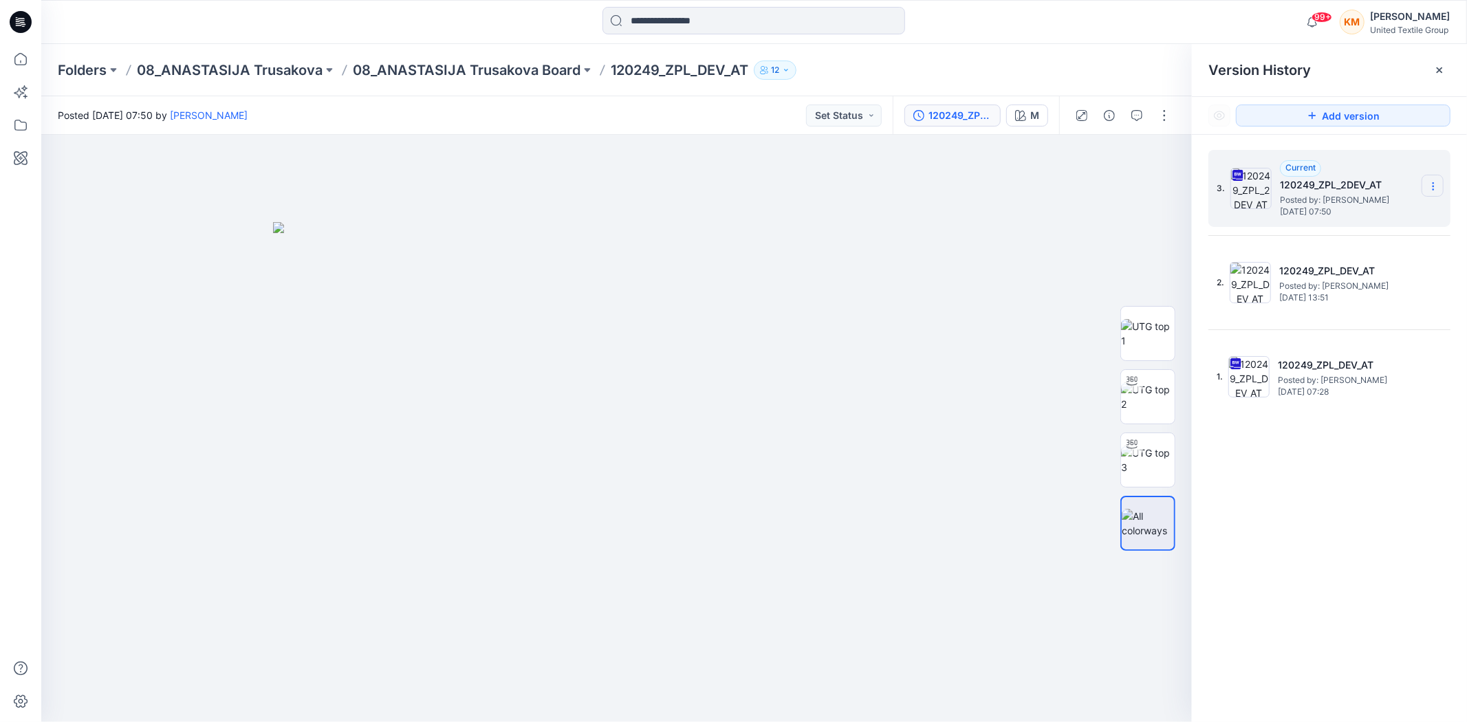
click at [1433, 184] on icon at bounding box center [1432, 183] width 1 height 1
click at [1362, 213] on span "Download Source BW File" at bounding box center [1363, 214] width 115 height 17
